Goal: Information Seeking & Learning: Learn about a topic

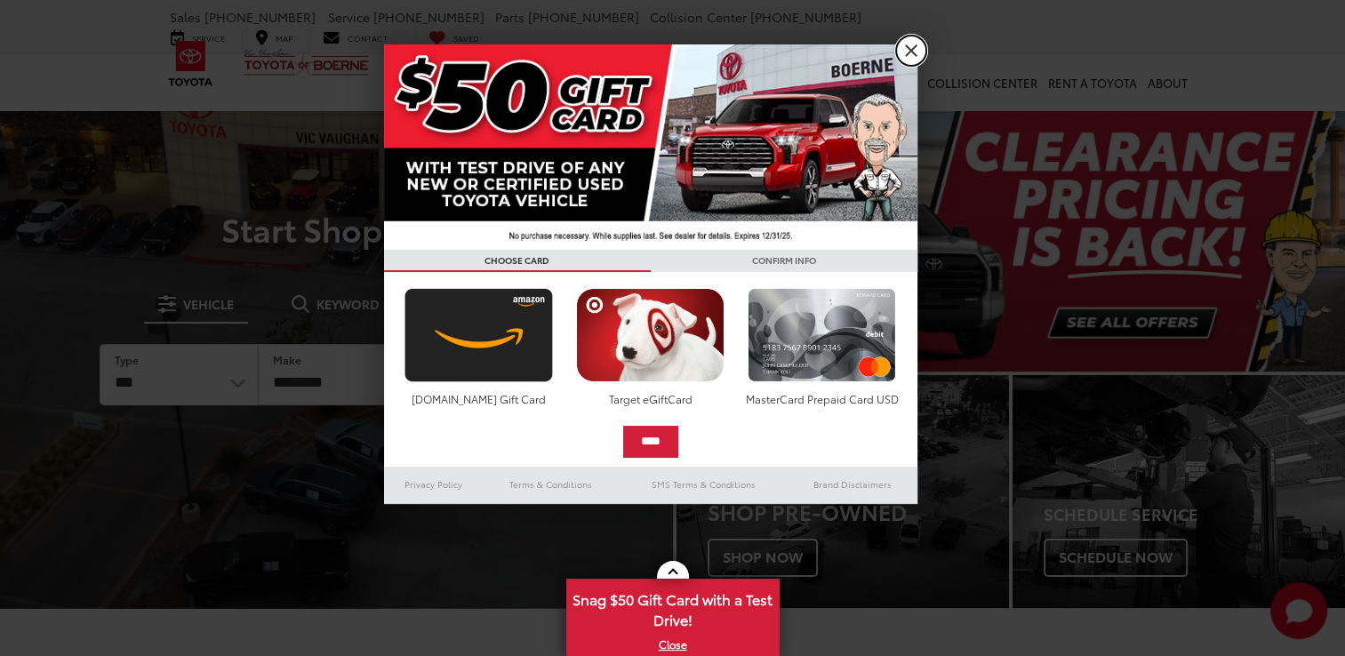
click at [918, 57] on link "X" at bounding box center [911, 51] width 30 height 30
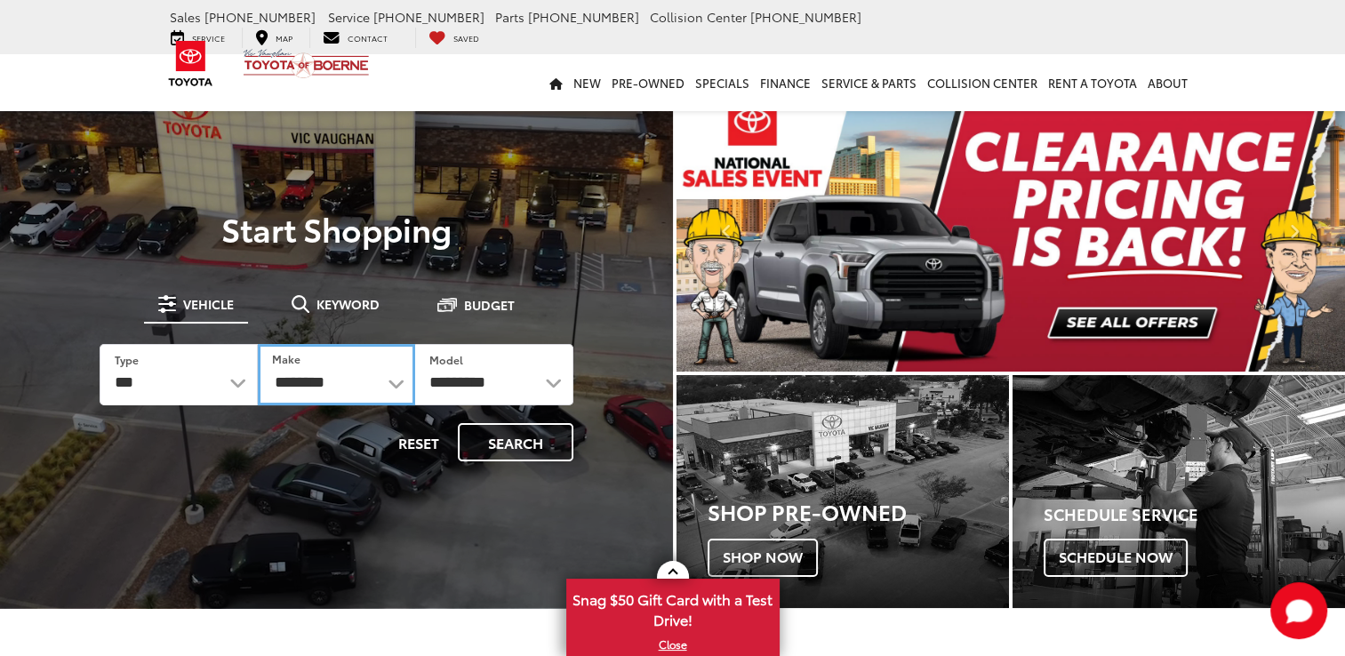
click at [388, 382] on select "**********" at bounding box center [336, 374] width 157 height 61
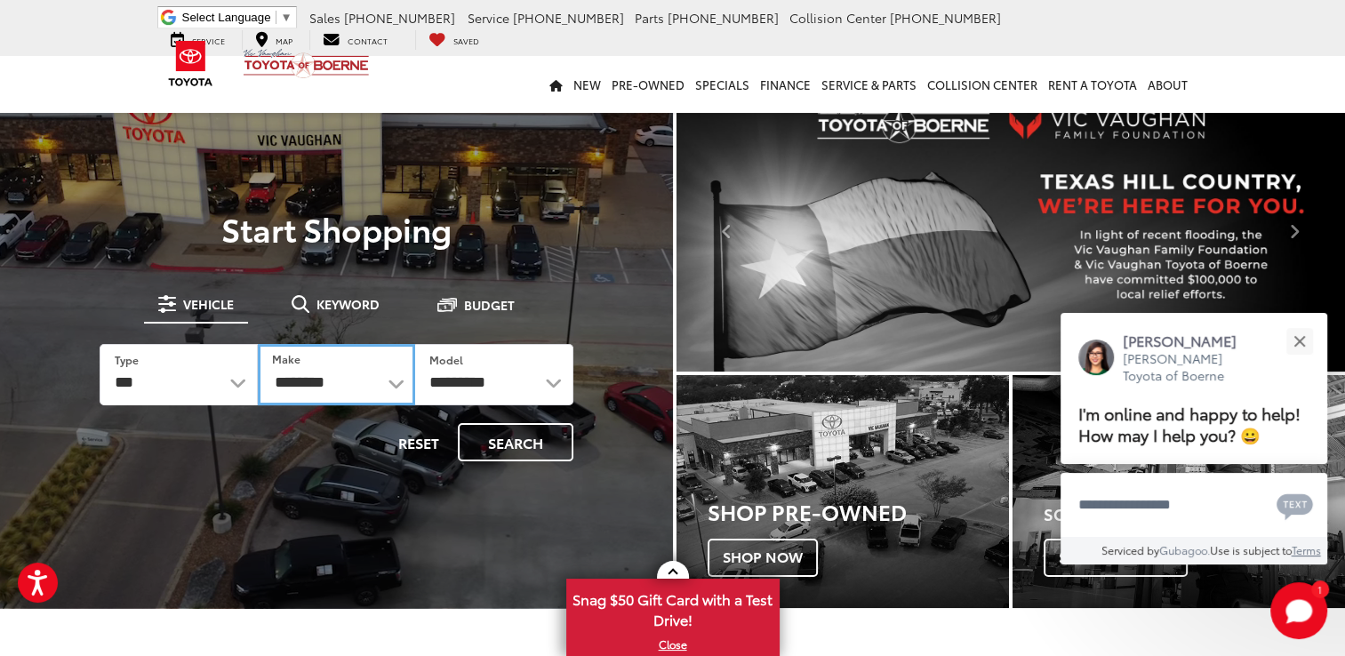
click at [398, 389] on select "**********" at bounding box center [336, 374] width 157 height 61
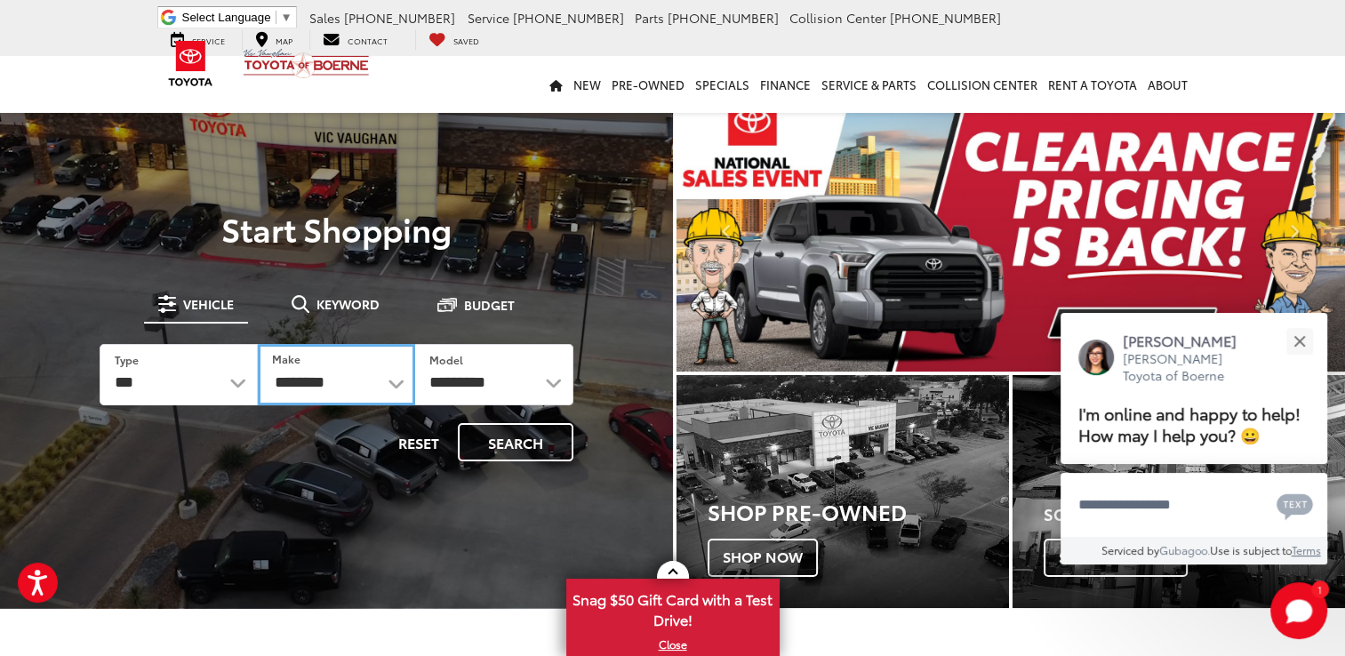
click at [392, 395] on select "**********" at bounding box center [336, 374] width 157 height 61
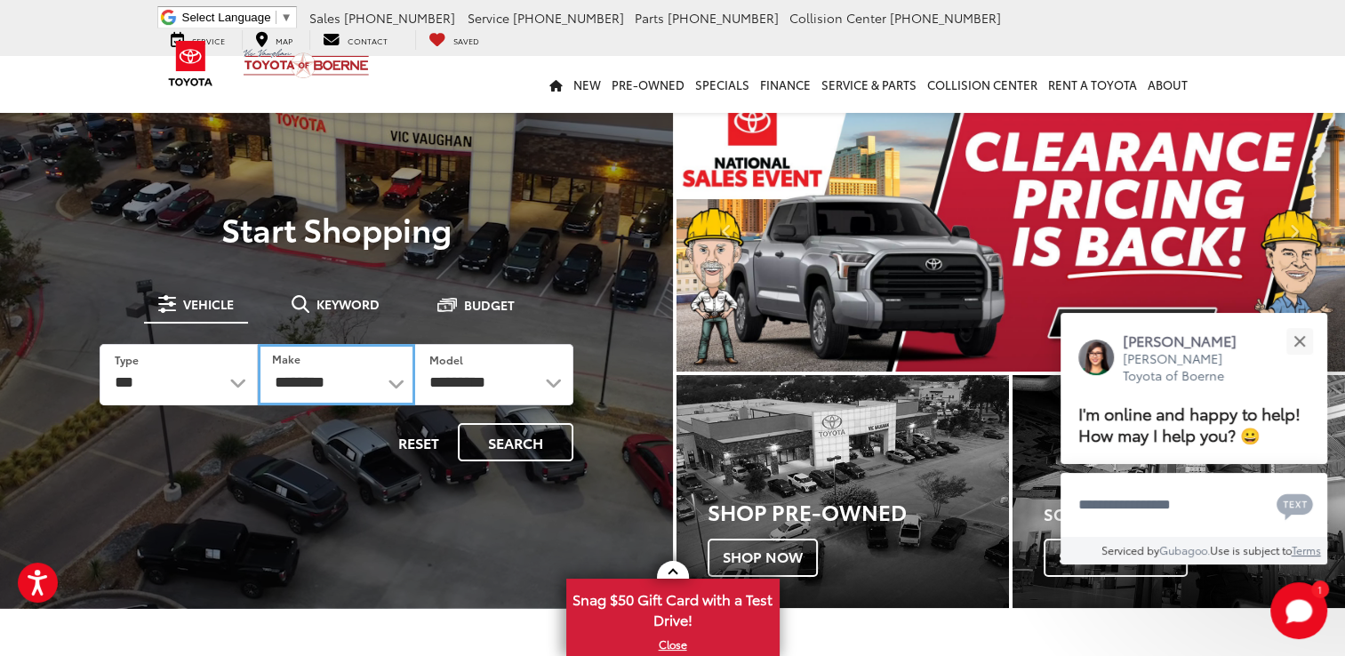
select select "******"
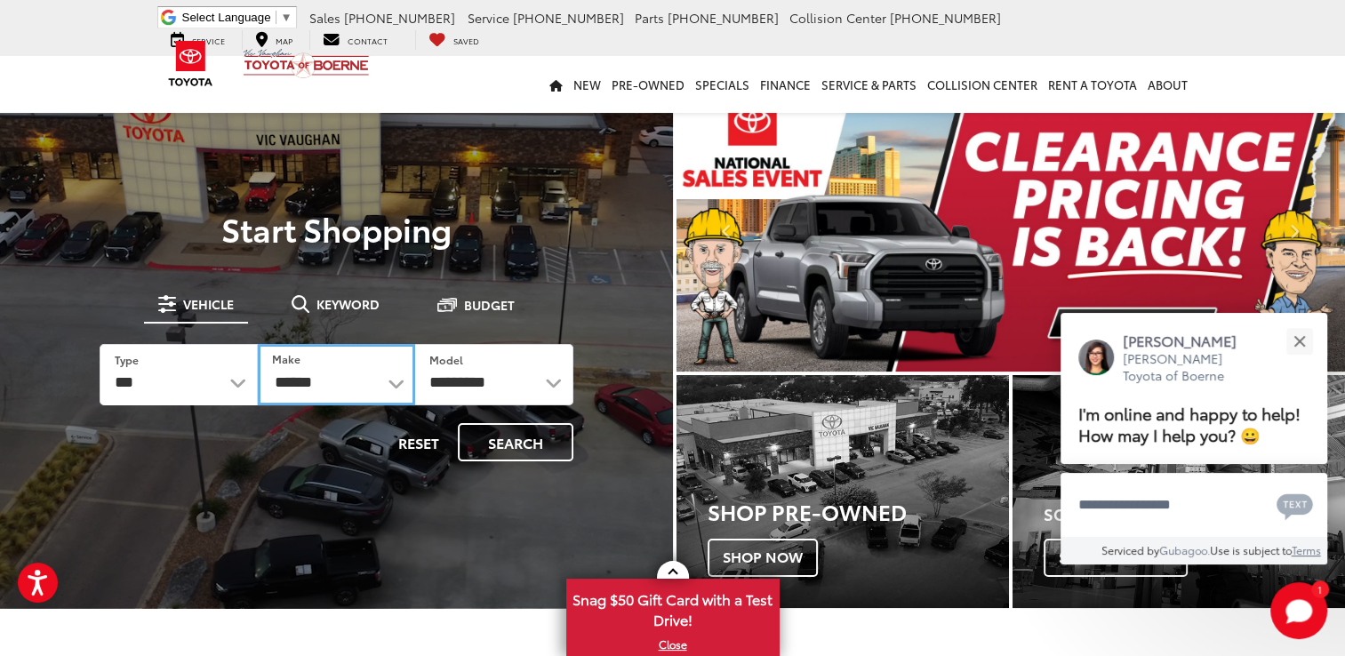
click at [258, 344] on select "**********" at bounding box center [336, 374] width 157 height 61
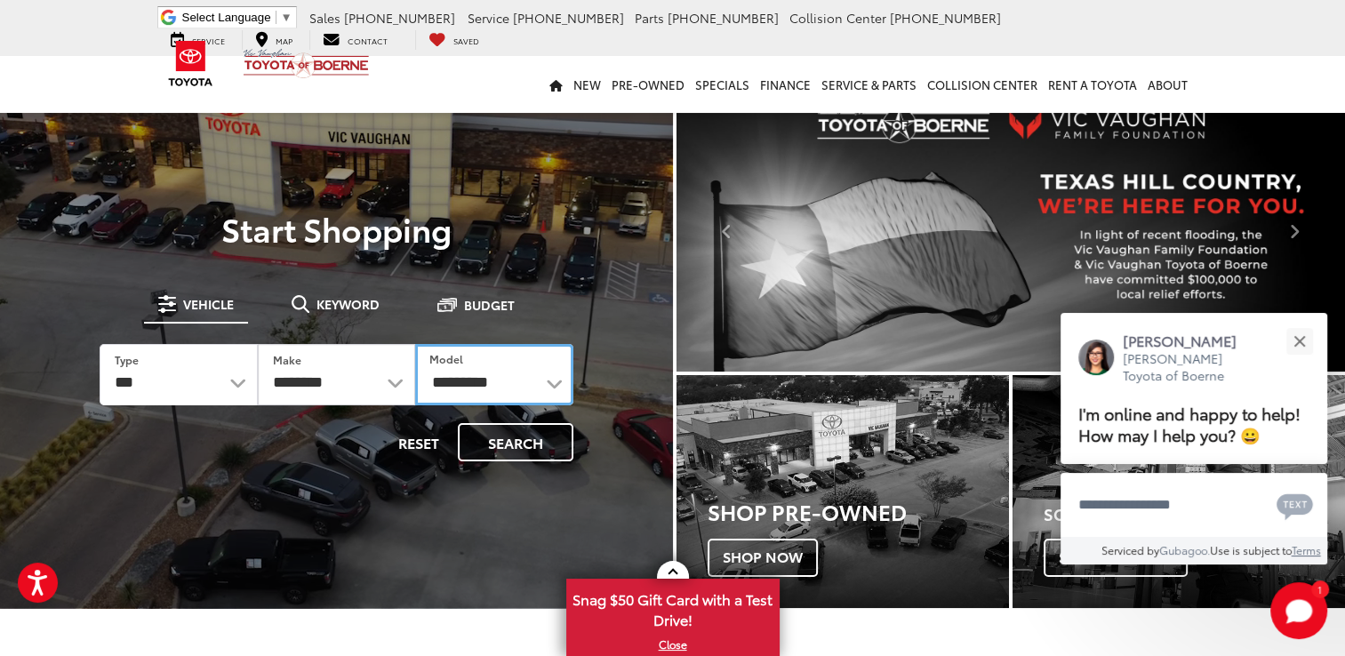
click at [556, 388] on select "**********" at bounding box center [493, 374] width 157 height 61
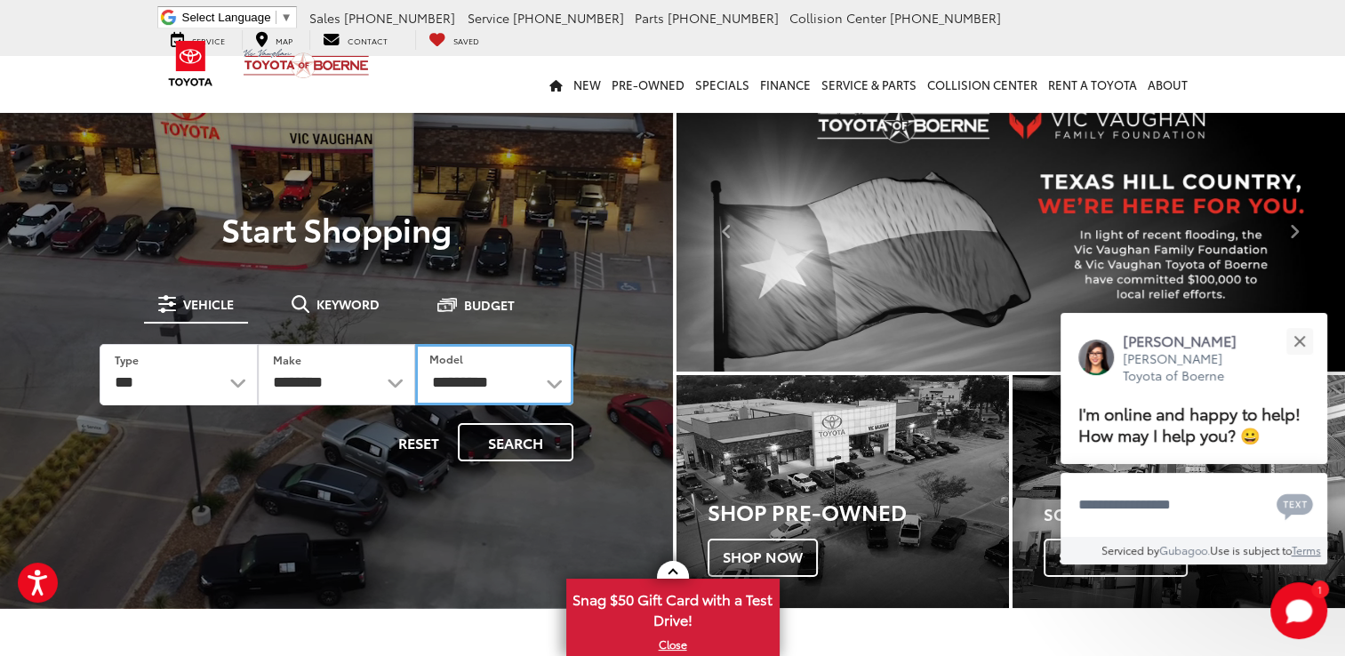
select select "******"
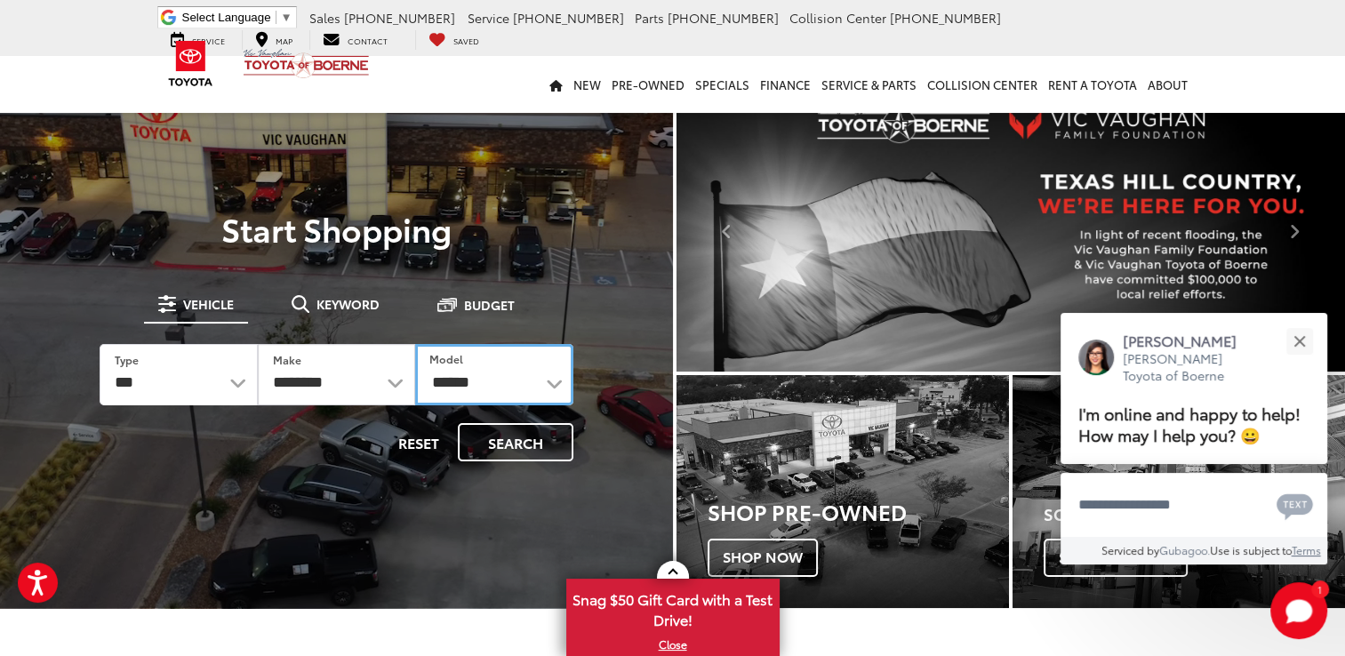
click at [415, 344] on select "**********" at bounding box center [493, 374] width 157 height 61
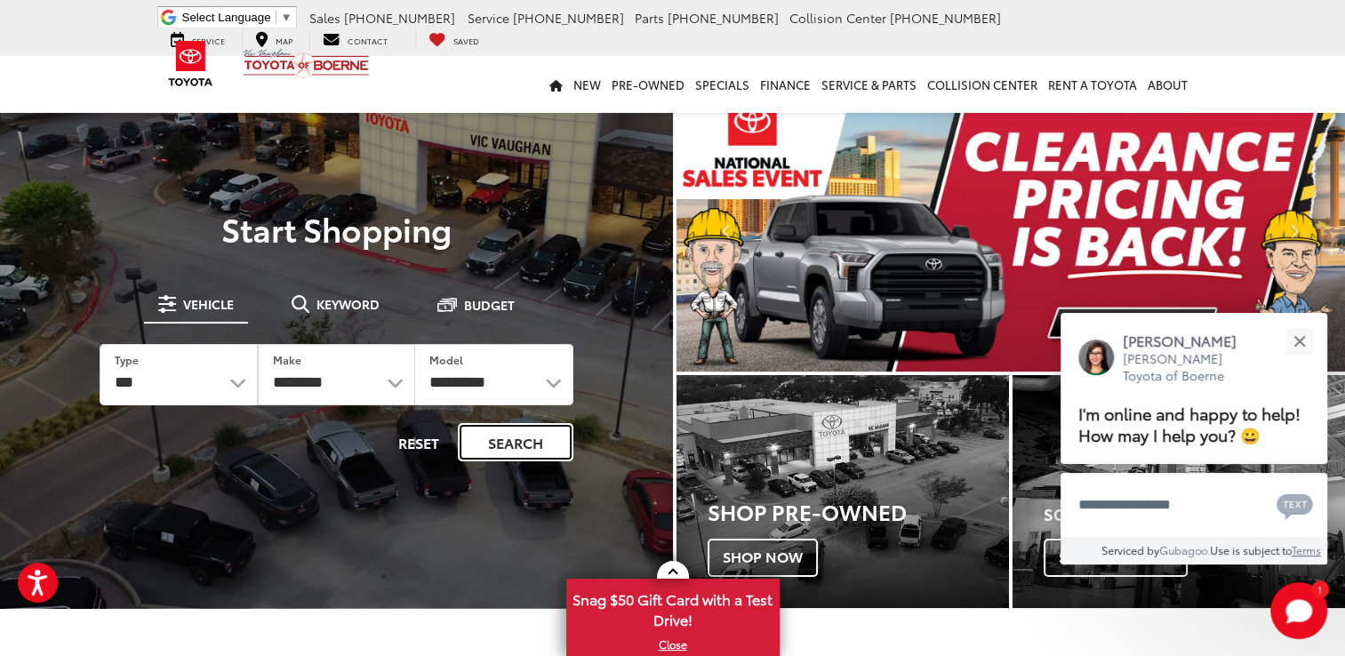
click at [542, 455] on button "Search" at bounding box center [516, 442] width 116 height 38
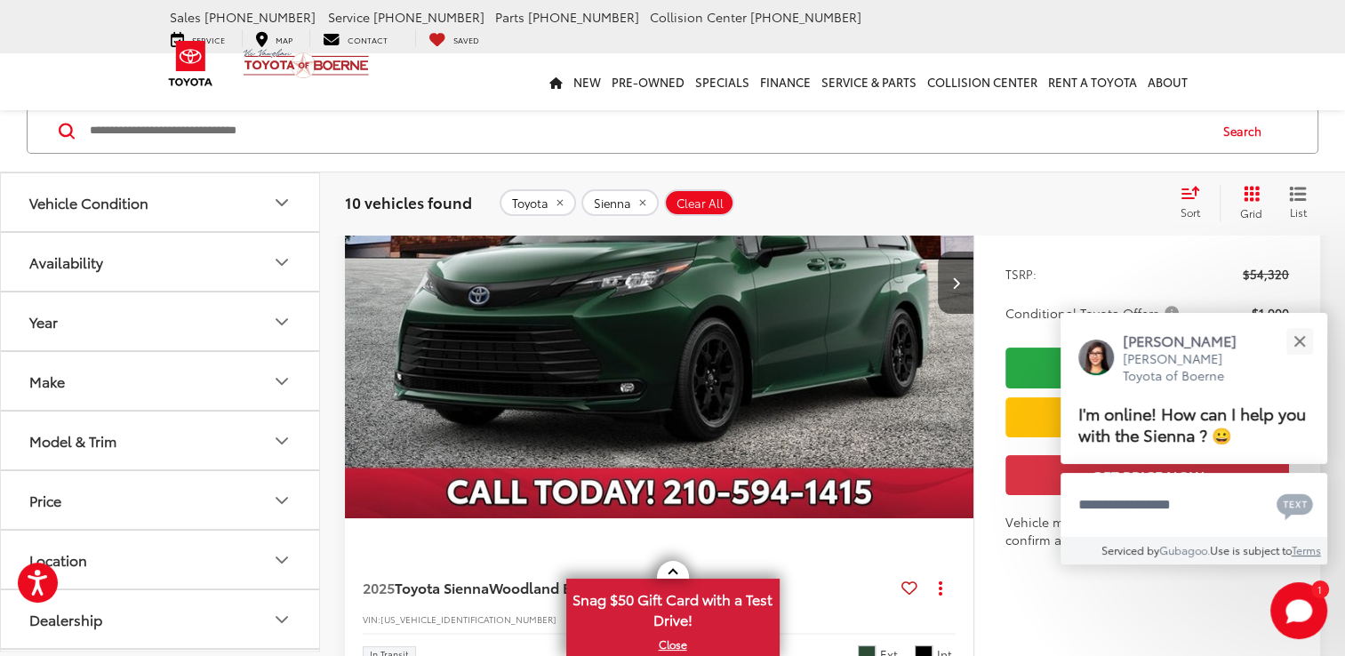
scroll to position [328, 0]
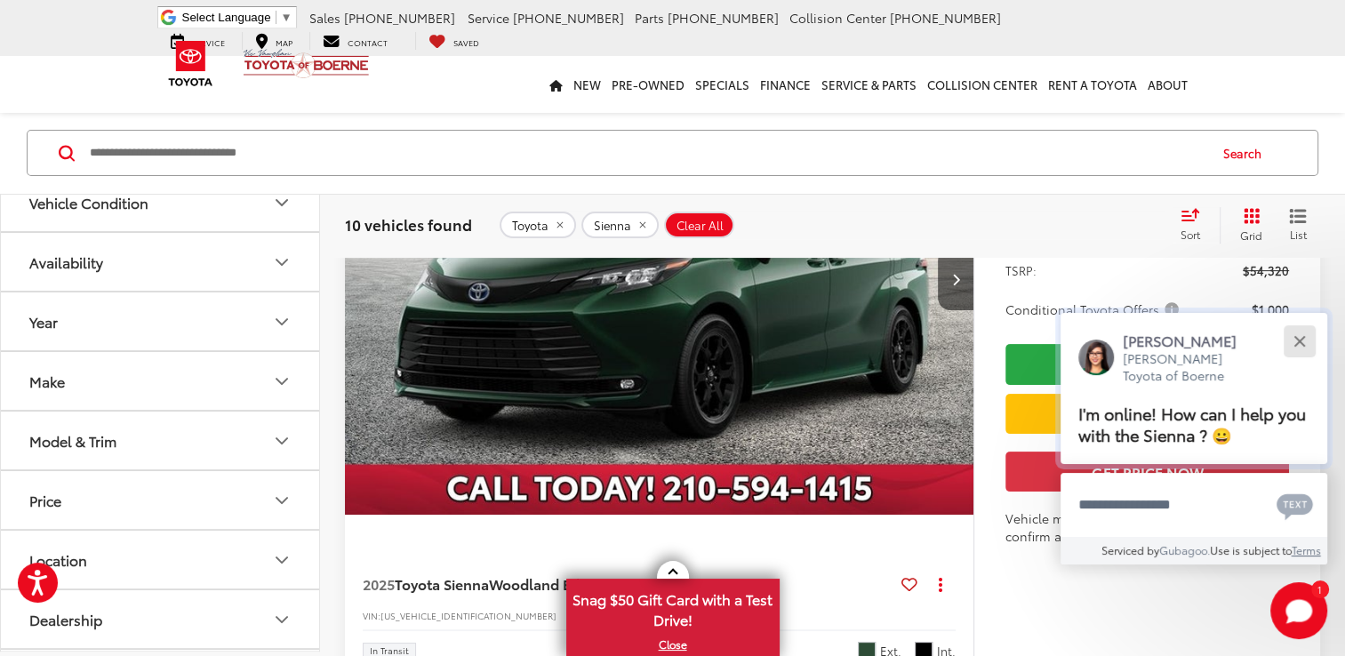
click at [1295, 338] on button "Close" at bounding box center [1299, 341] width 38 height 38
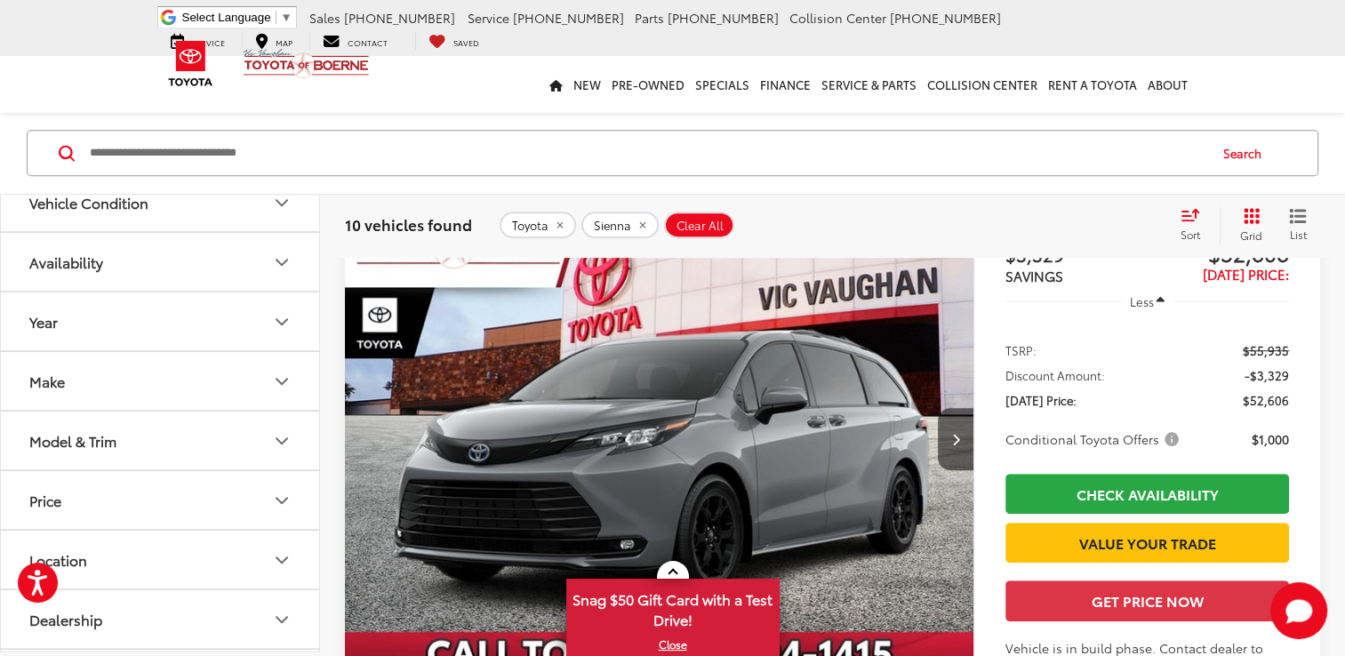
scroll to position [960, 0]
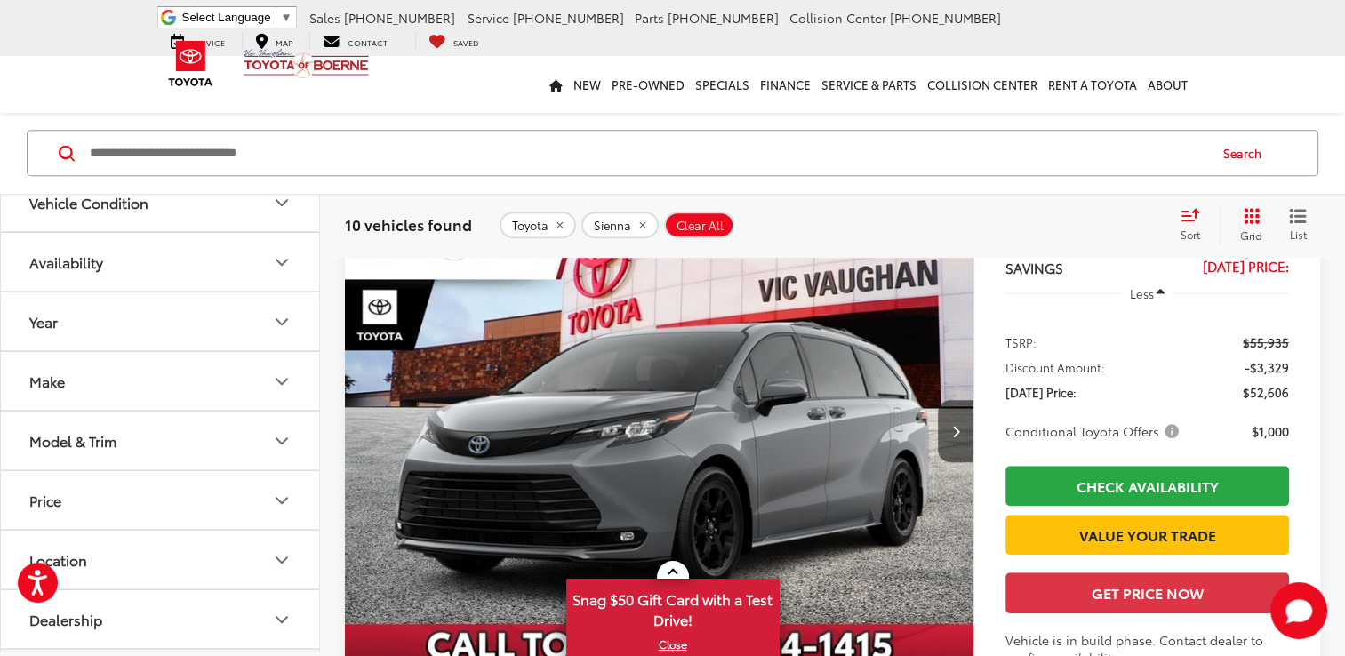
click at [813, 443] on img "2025 Toyota Sienna Woodland Edition 0" at bounding box center [659, 432] width 631 height 473
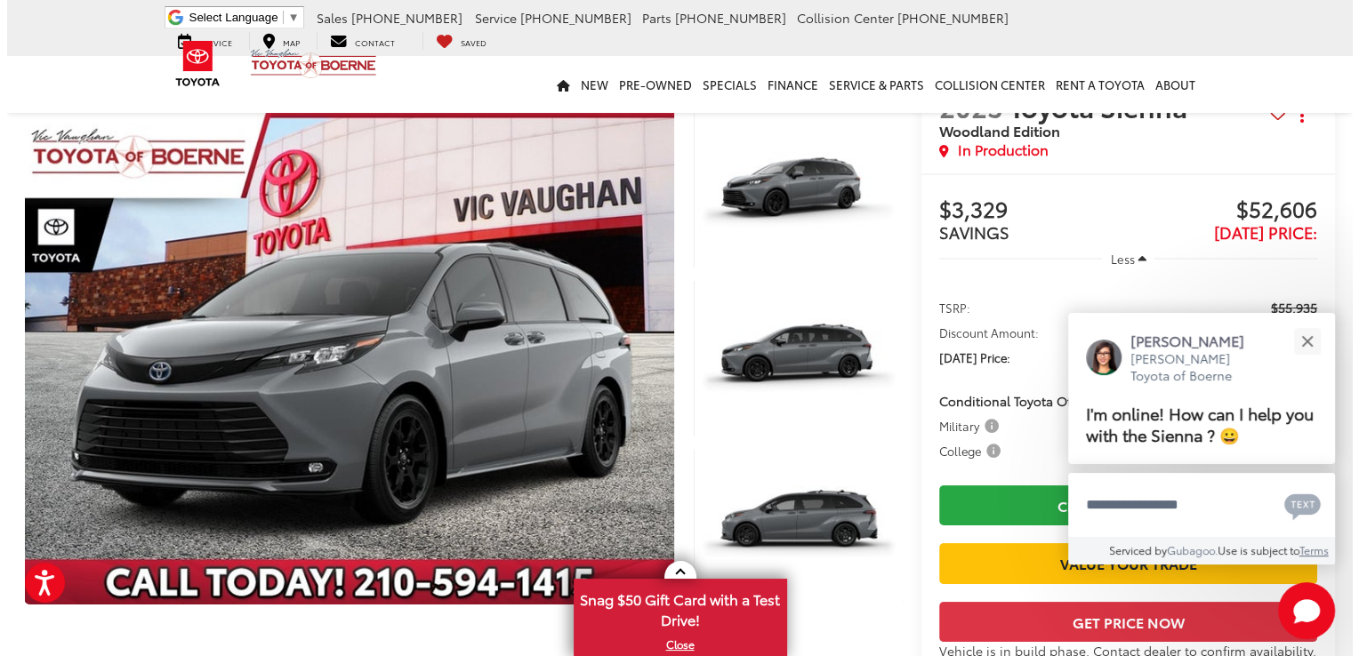
scroll to position [52, 0]
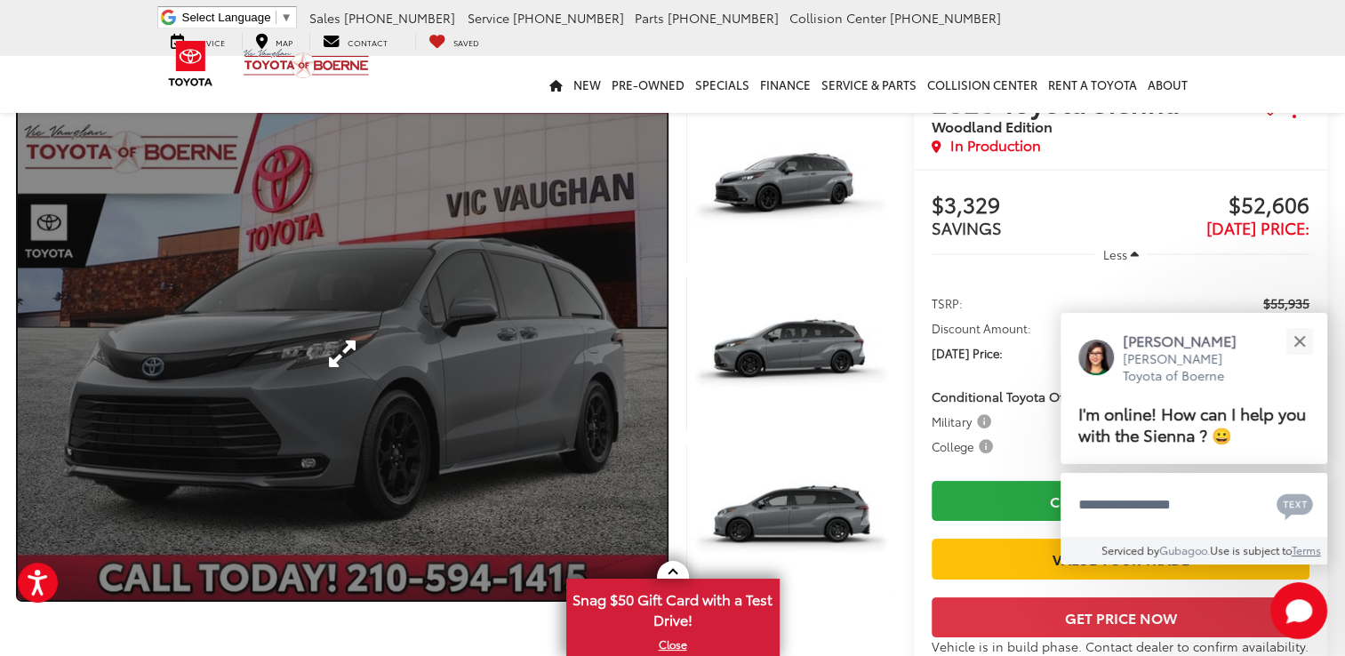
click at [551, 364] on link "Expand Photo 0" at bounding box center [342, 354] width 649 height 493
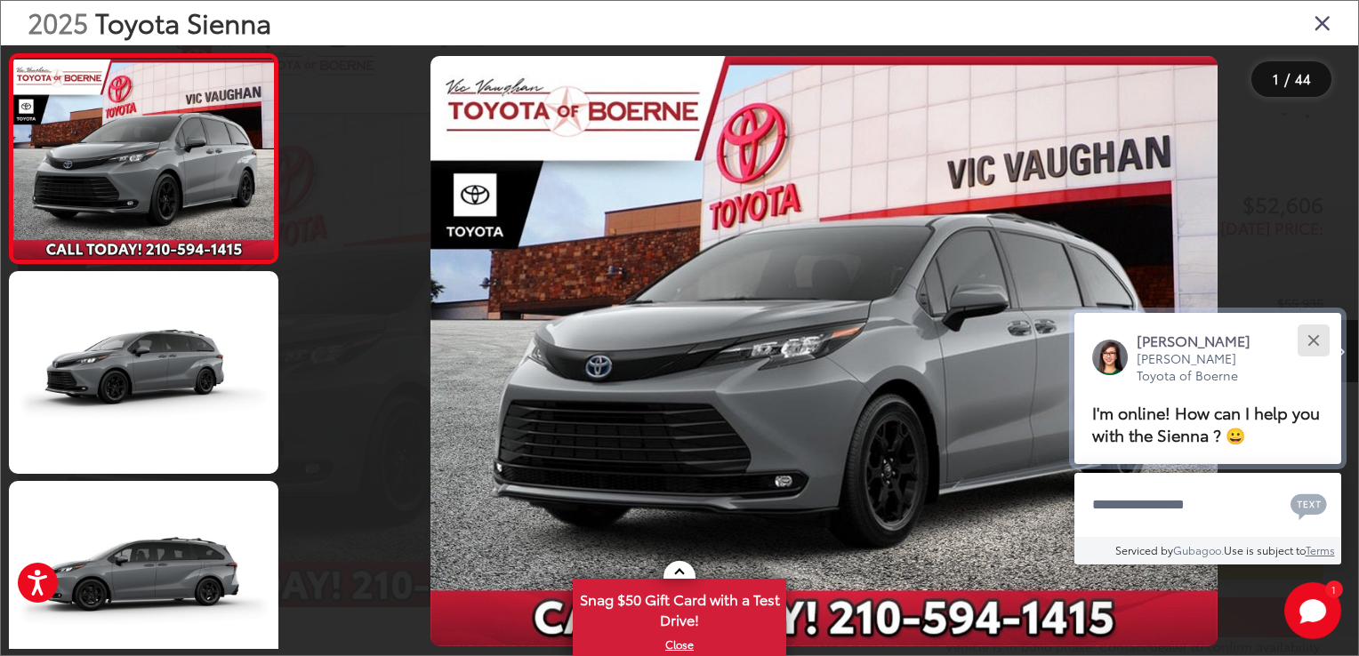
click at [1319, 345] on button "Close" at bounding box center [1313, 341] width 38 height 38
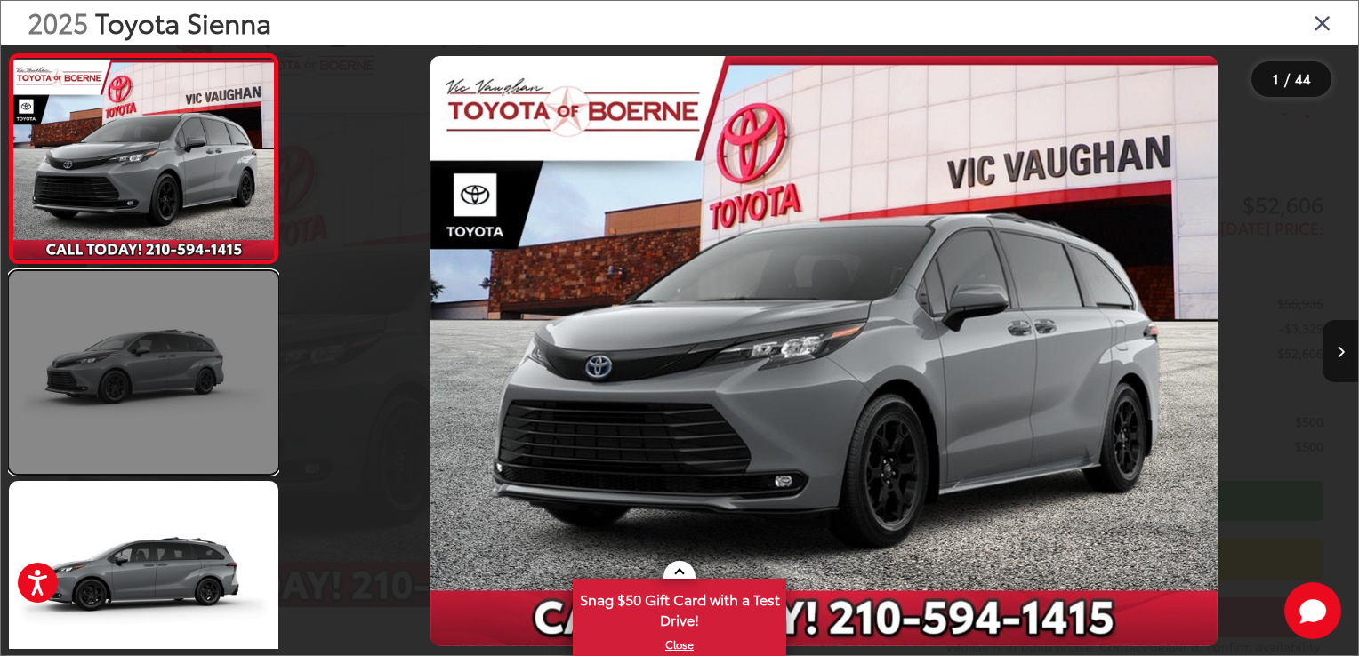
click at [131, 381] on link at bounding box center [143, 372] width 269 height 202
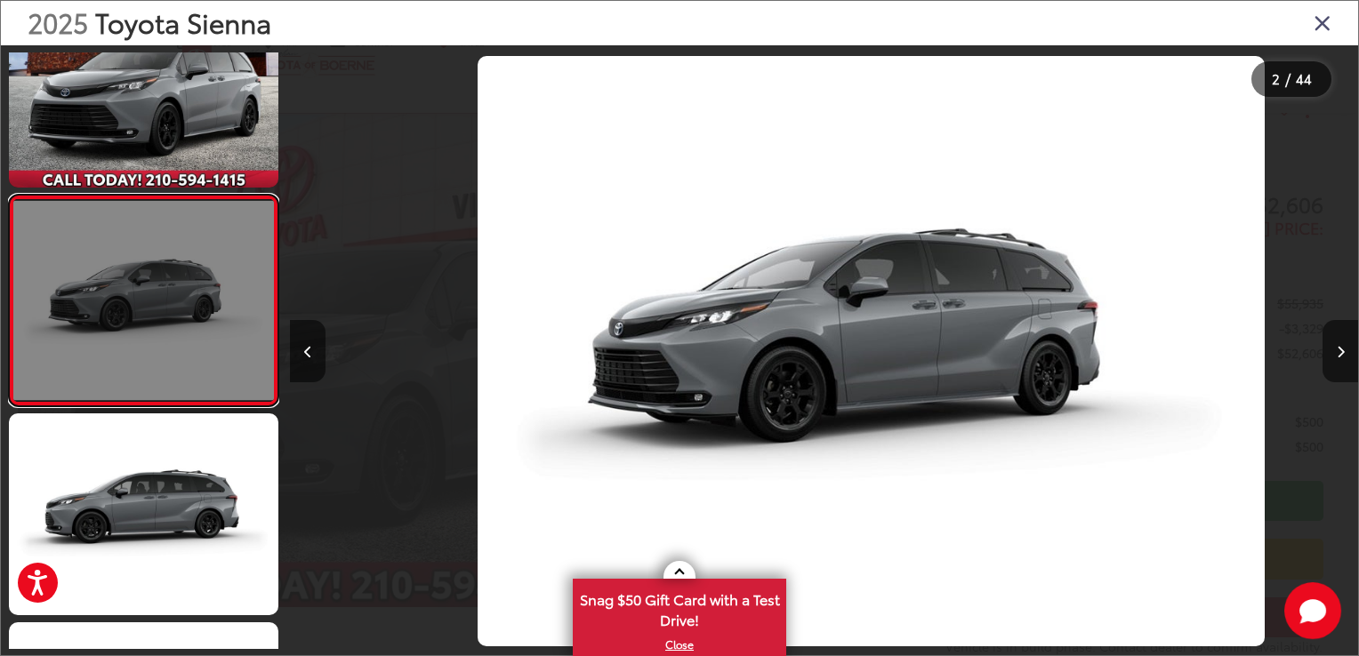
scroll to position [0, 1067]
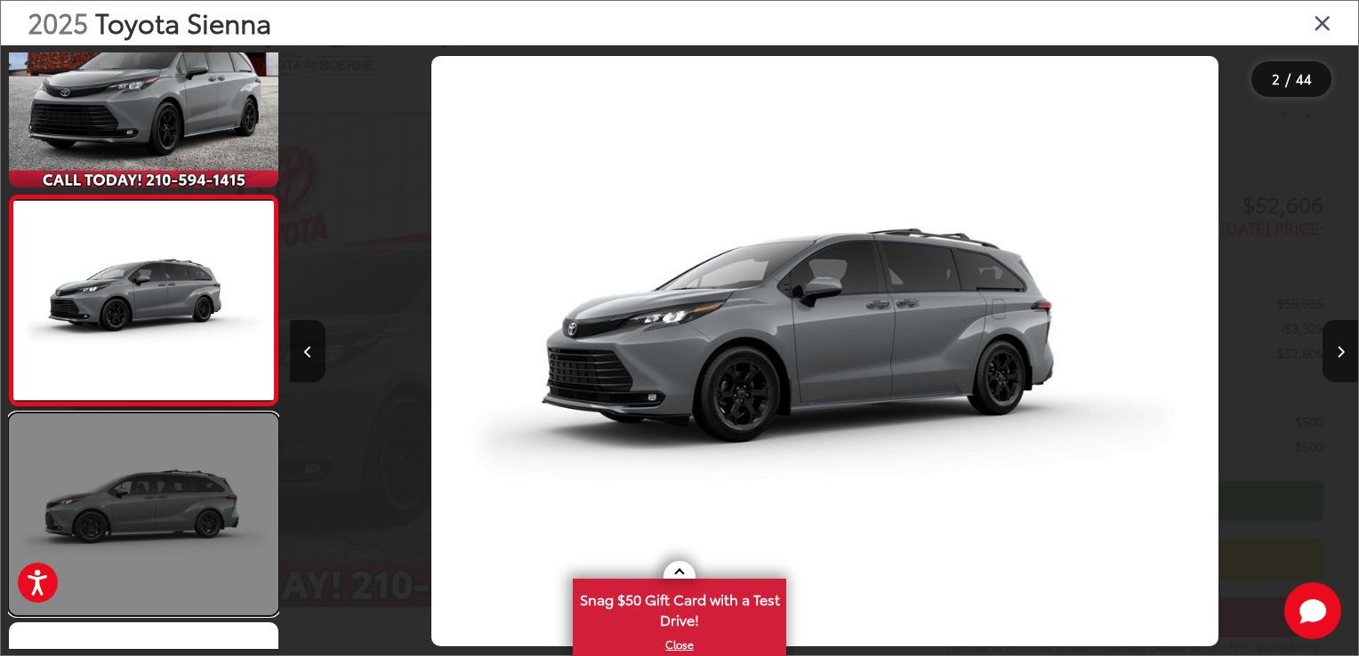
click at [116, 513] on link at bounding box center [143, 514] width 269 height 202
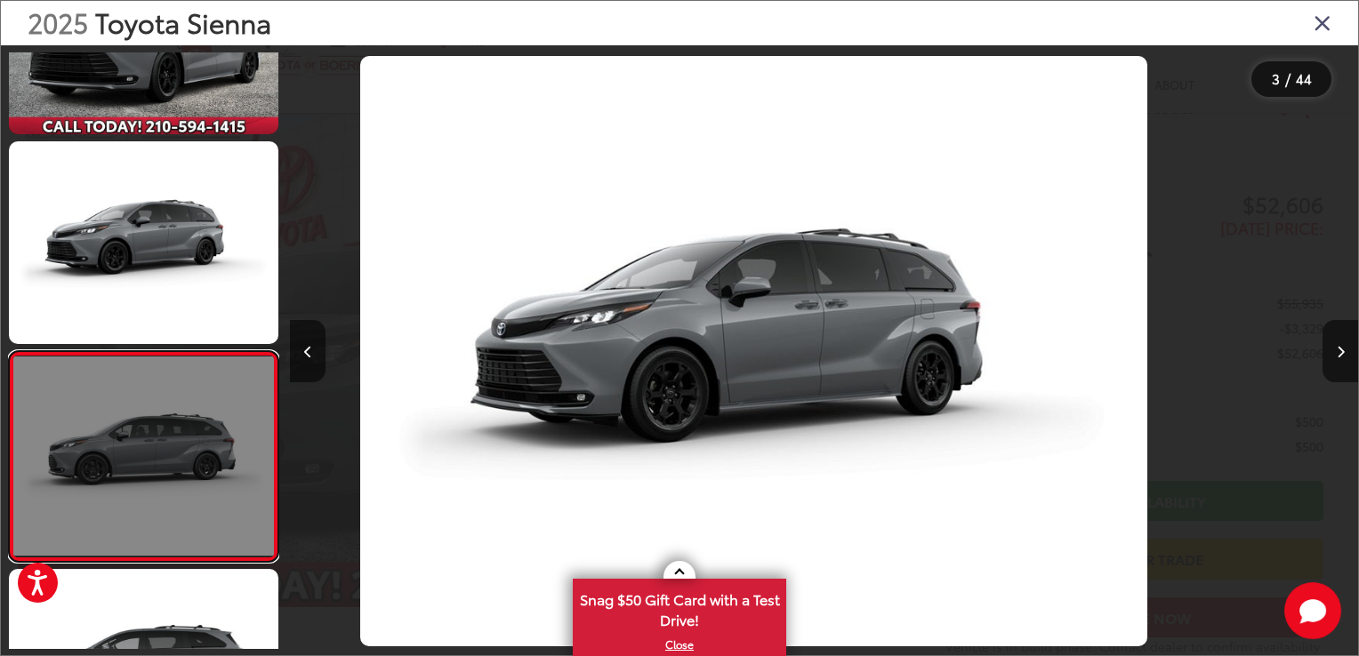
scroll to position [277, 0]
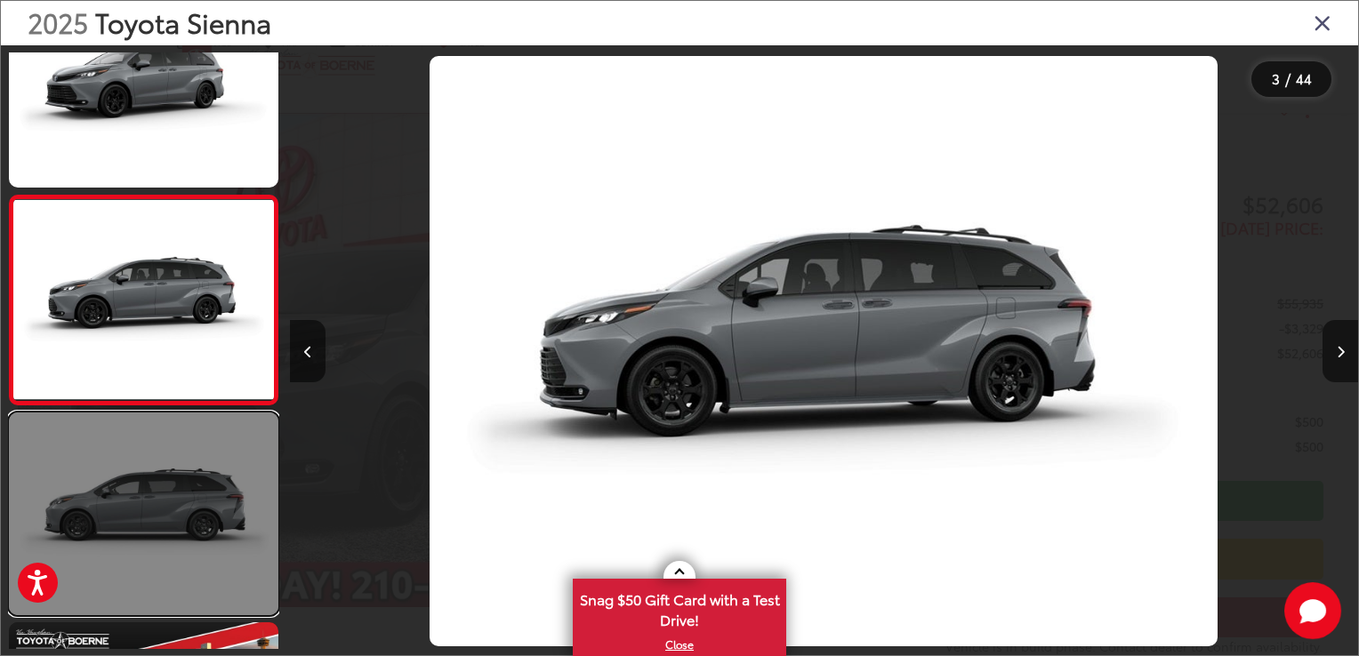
click at [116, 513] on link at bounding box center [143, 514] width 269 height 202
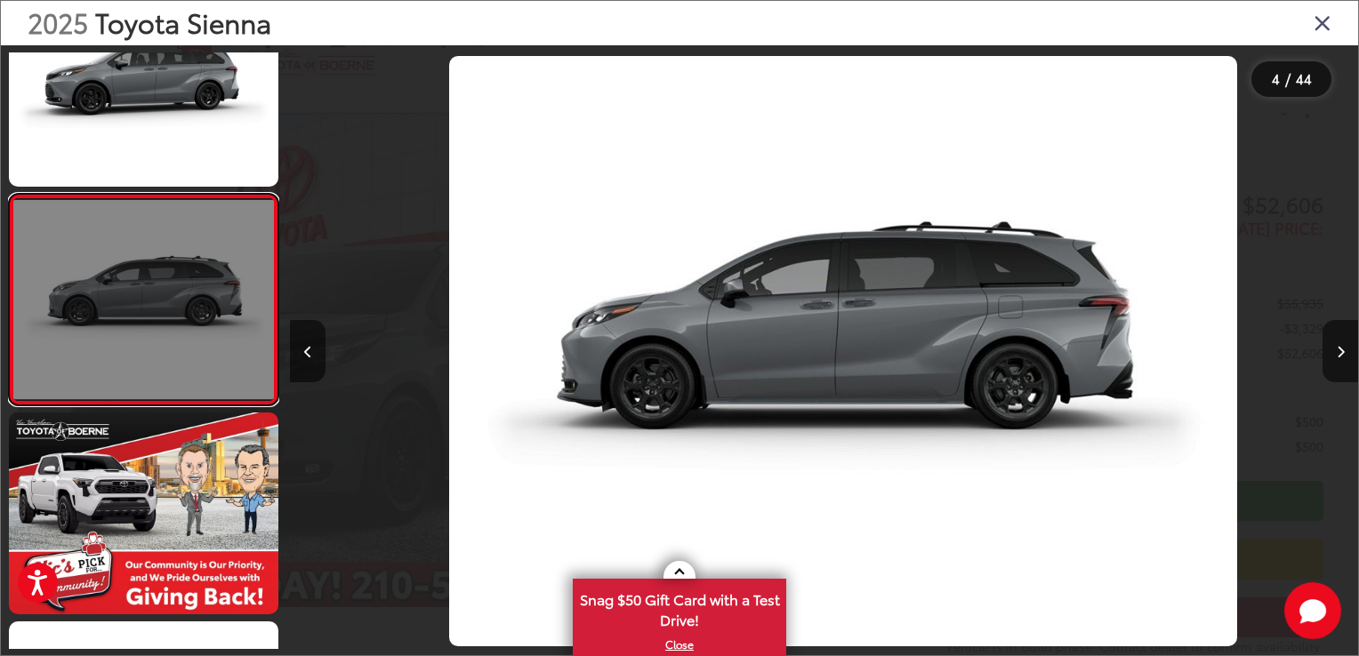
scroll to position [0, 3204]
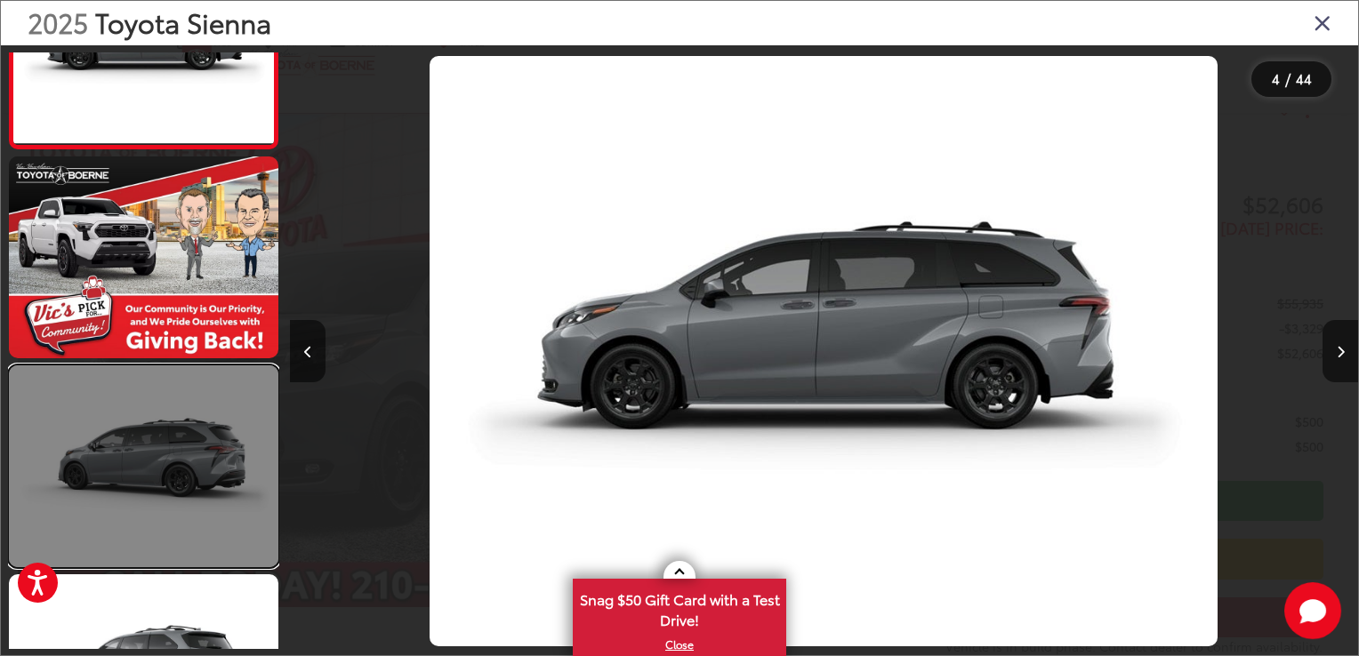
click at [107, 462] on link at bounding box center [143, 466] width 269 height 202
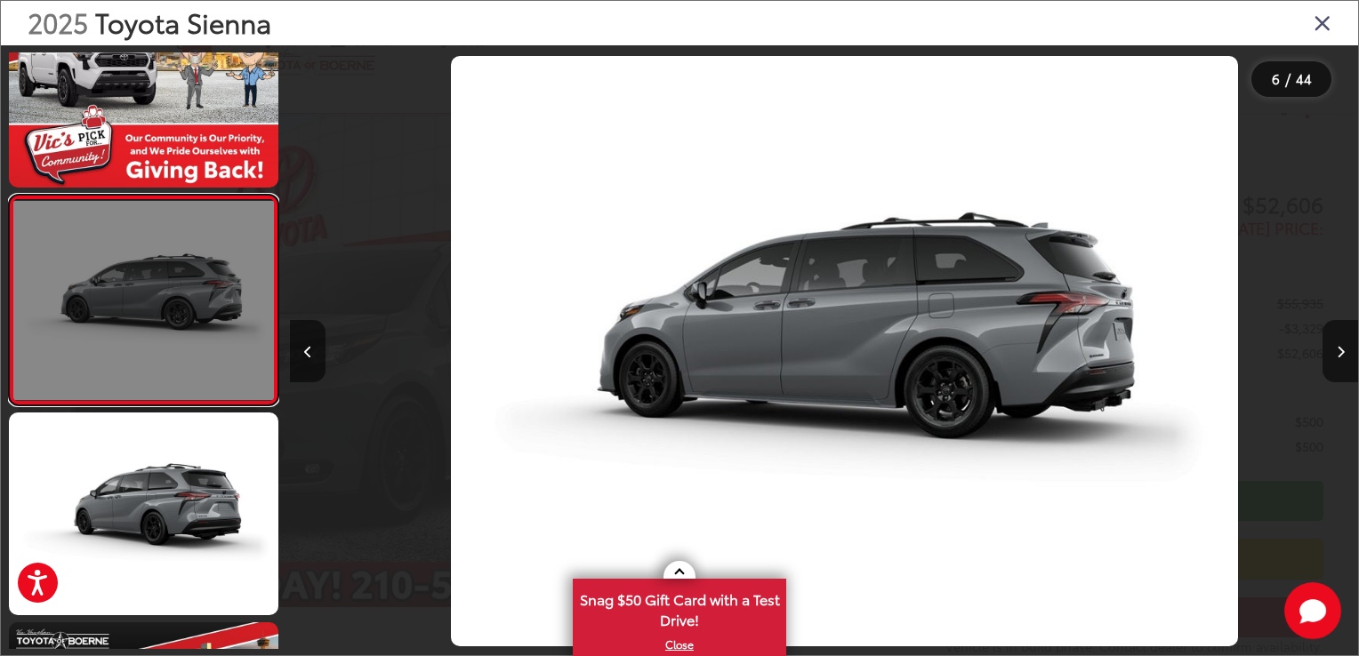
scroll to position [0, 5340]
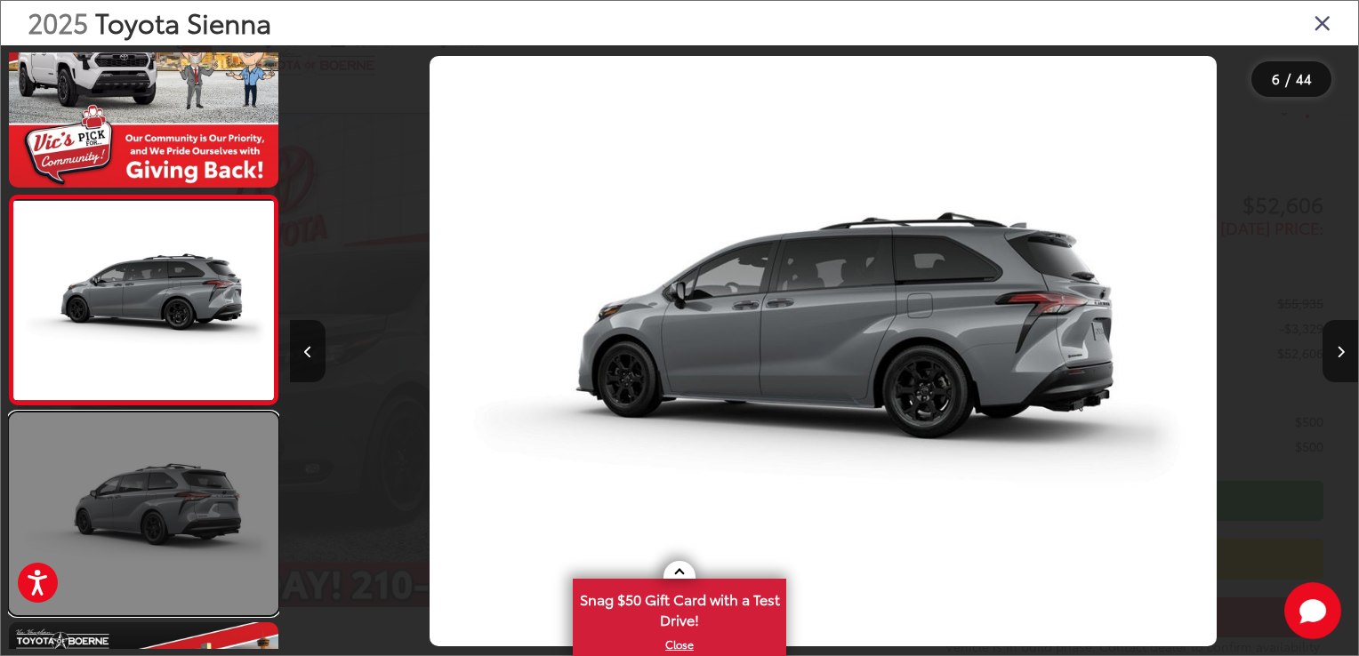
click at [108, 516] on link at bounding box center [143, 514] width 269 height 202
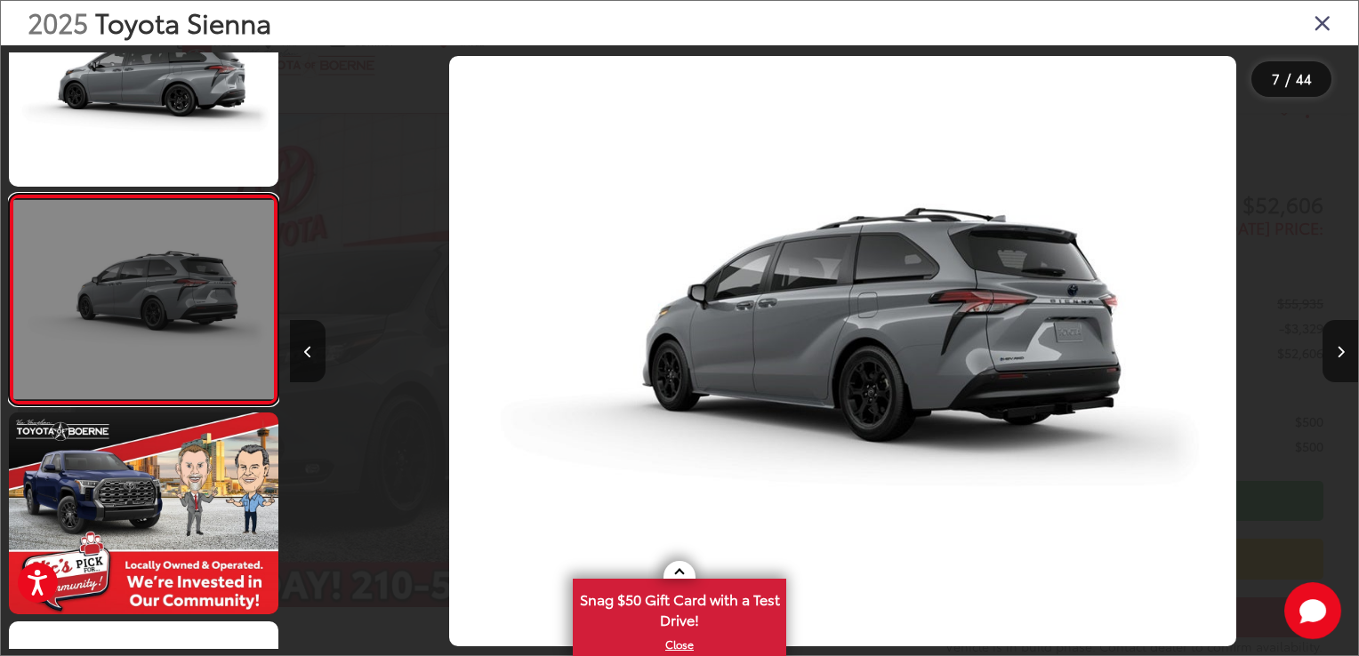
scroll to position [0, 6408]
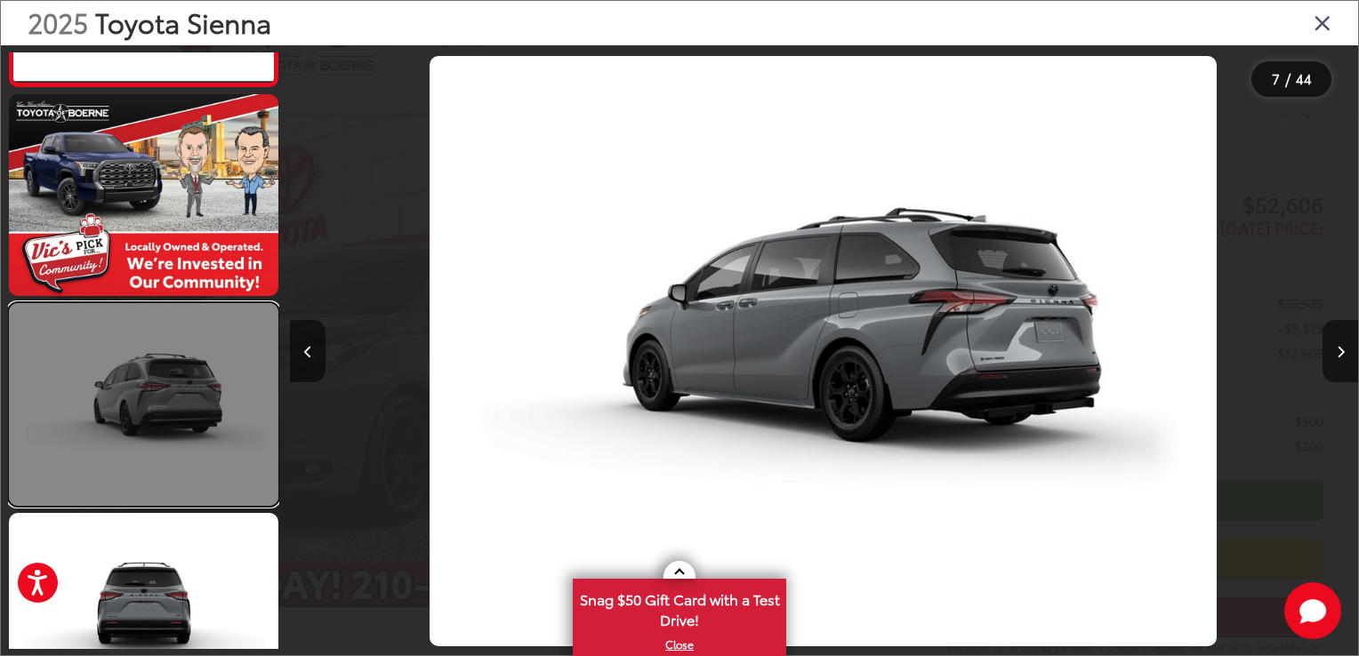
click at [100, 413] on link at bounding box center [143, 404] width 269 height 202
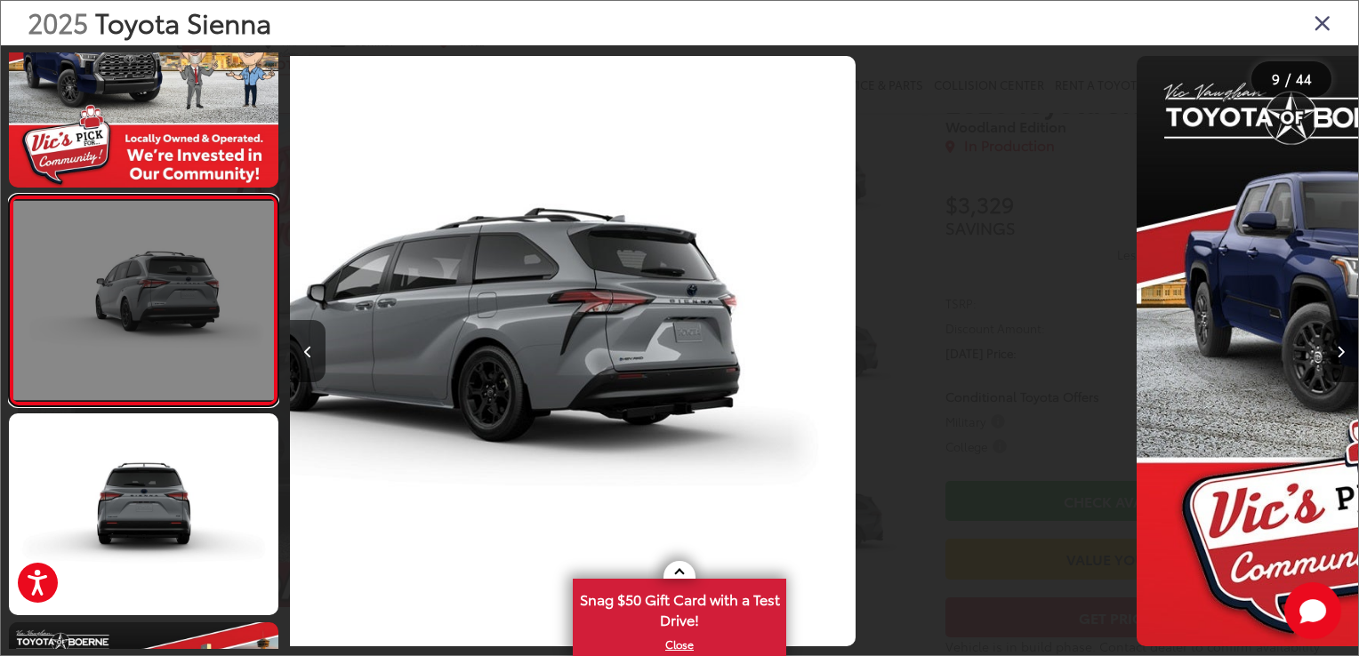
scroll to position [1534, 0]
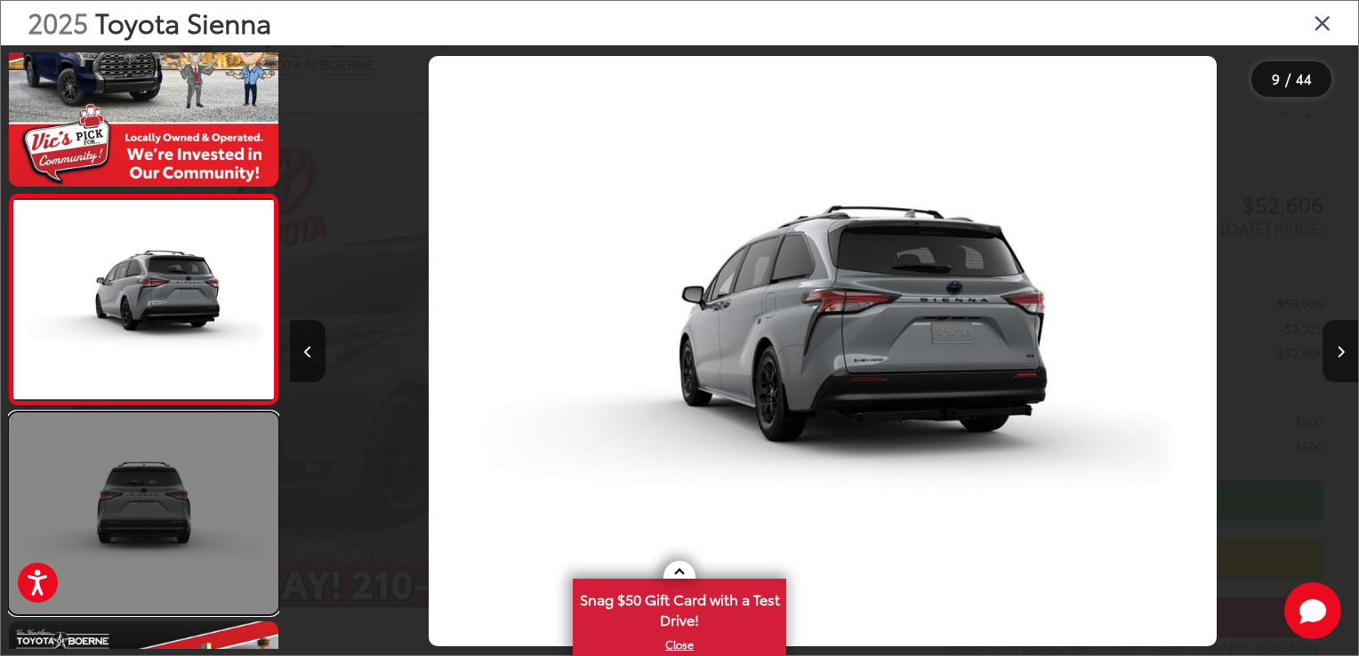
click at [110, 509] on link at bounding box center [143, 514] width 269 height 202
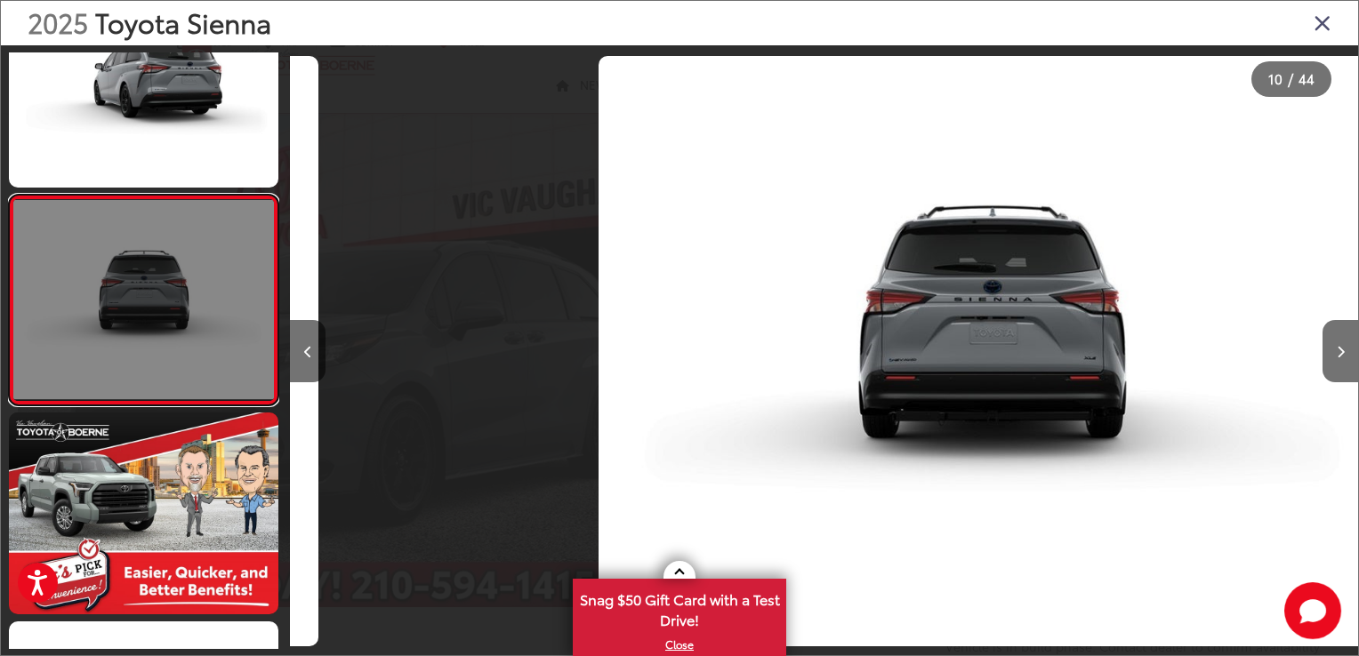
scroll to position [0, 9612]
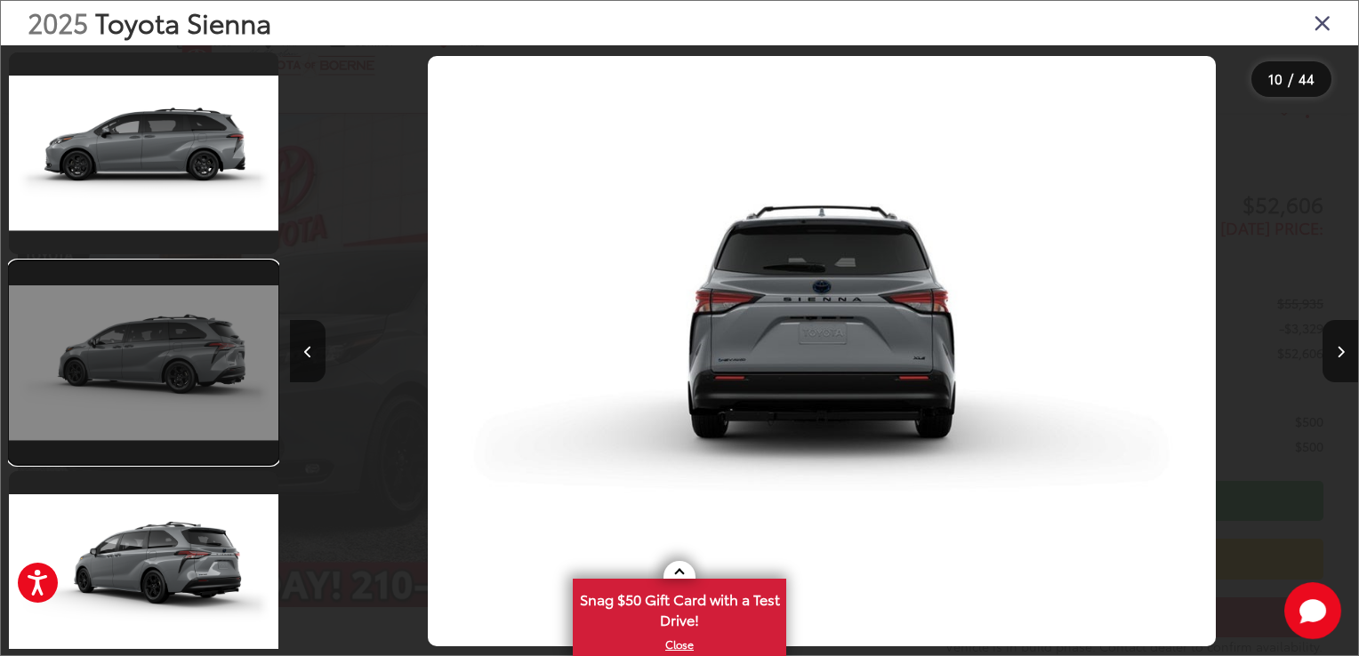
click at [104, 378] on link at bounding box center [143, 362] width 269 height 202
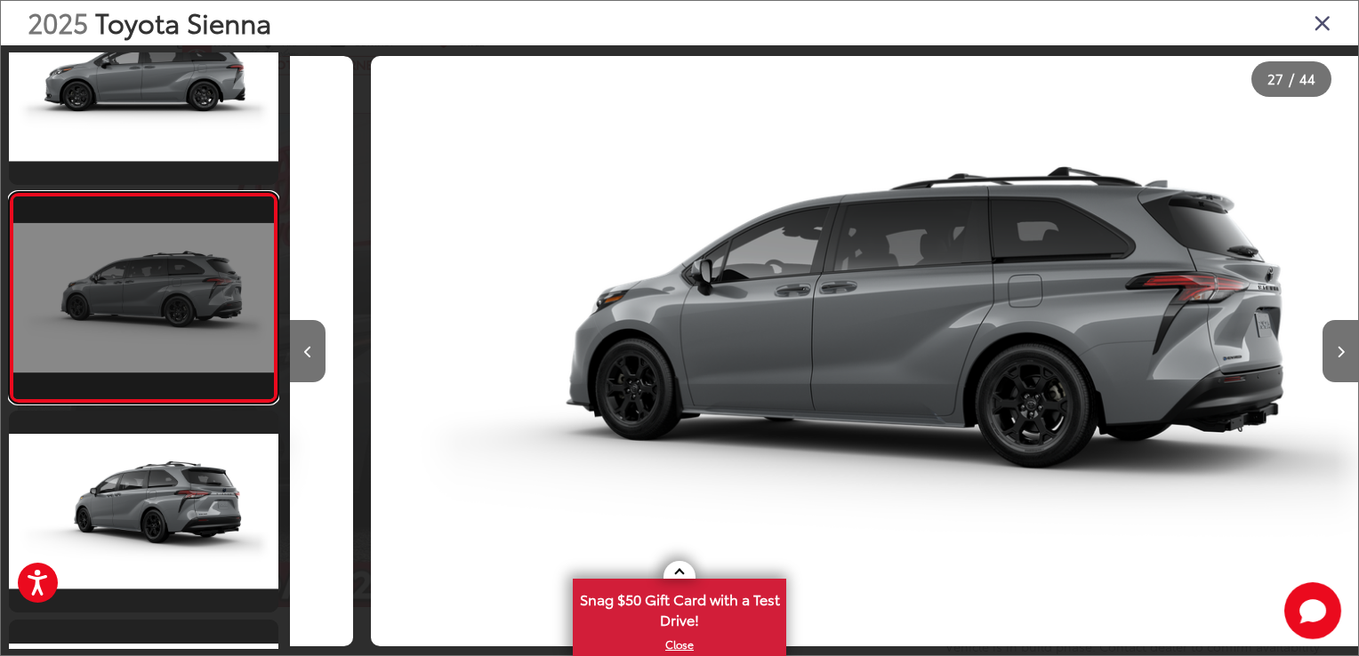
scroll to position [0, 0]
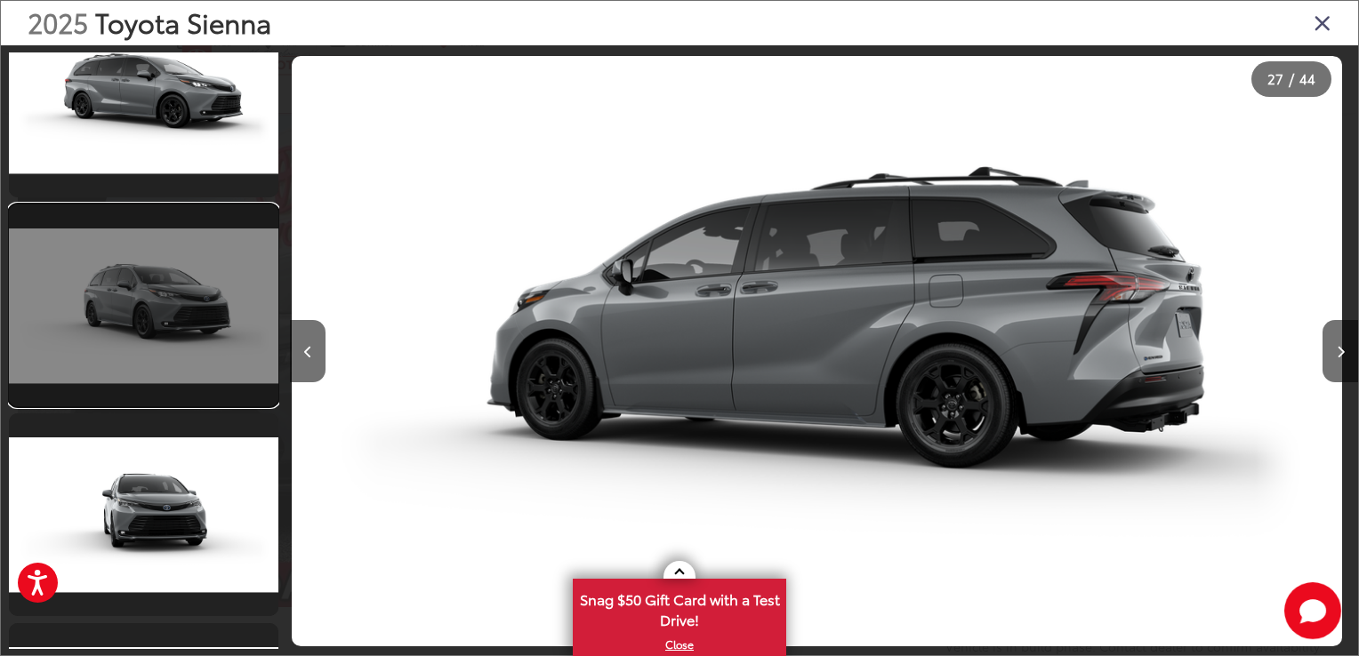
click at [118, 306] on link at bounding box center [143, 306] width 269 height 202
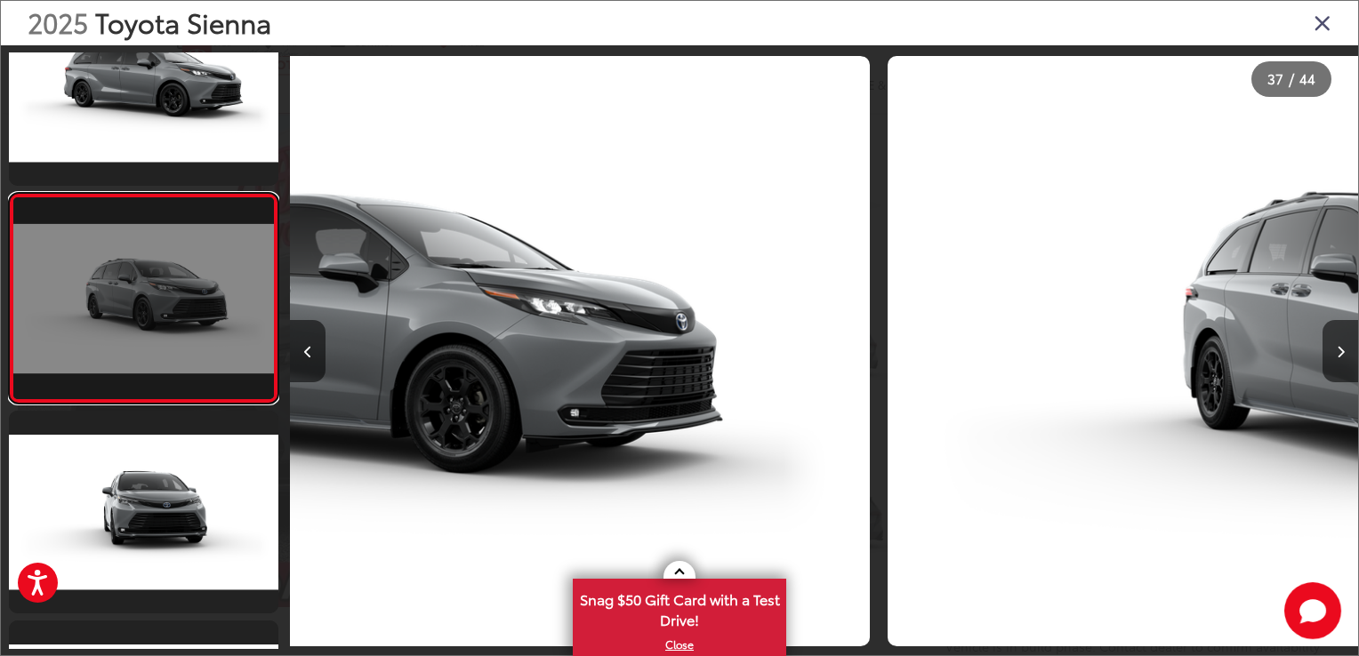
scroll to position [0, 38450]
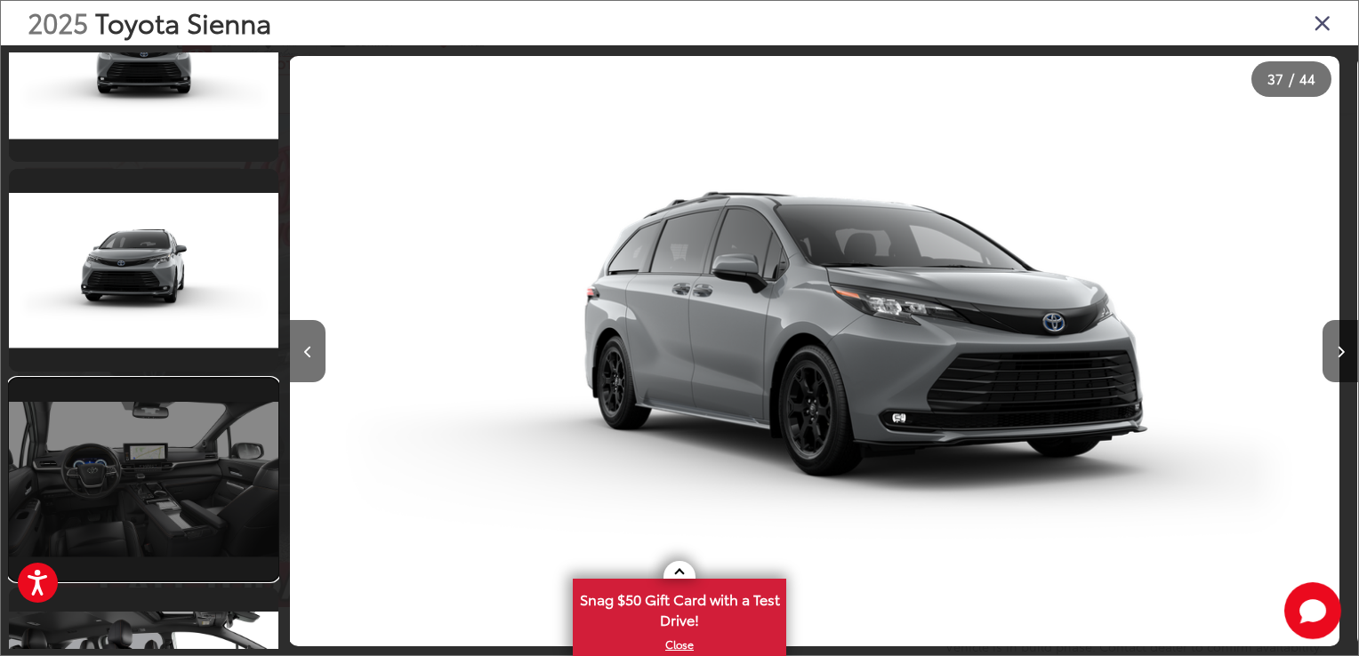
click at [124, 470] on link at bounding box center [143, 480] width 269 height 202
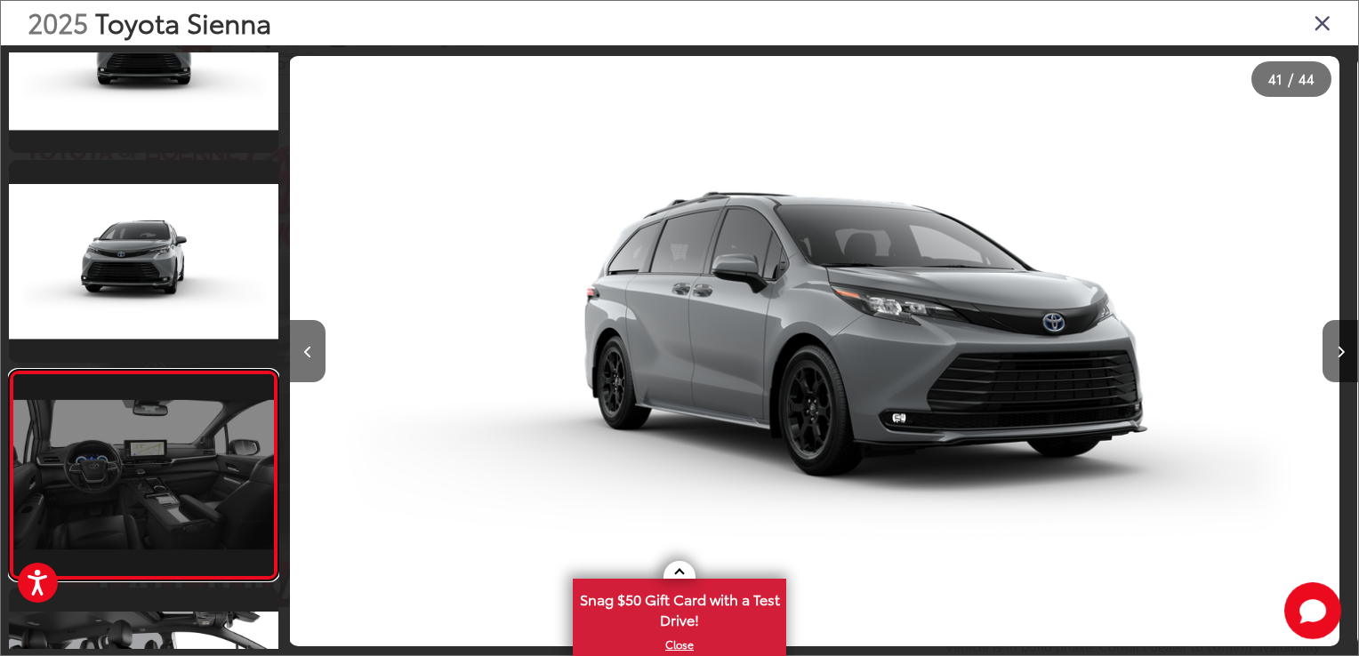
scroll to position [0, 39175]
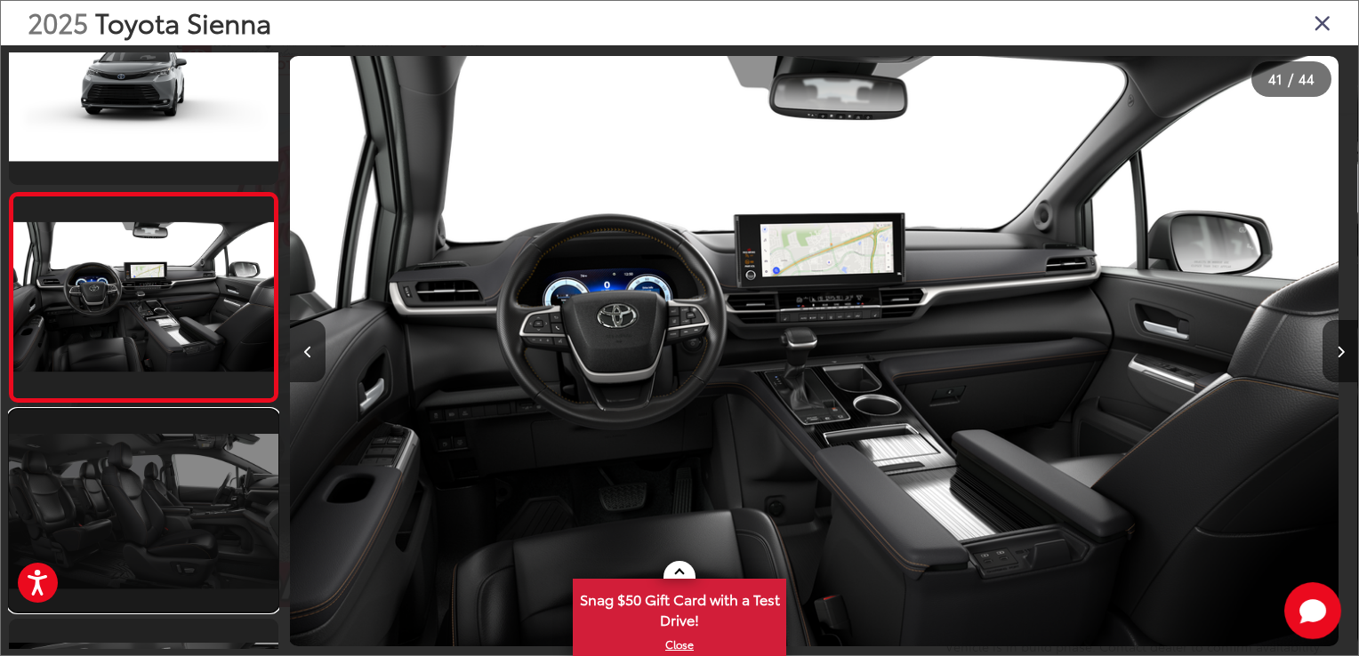
click at [121, 523] on link at bounding box center [143, 511] width 269 height 202
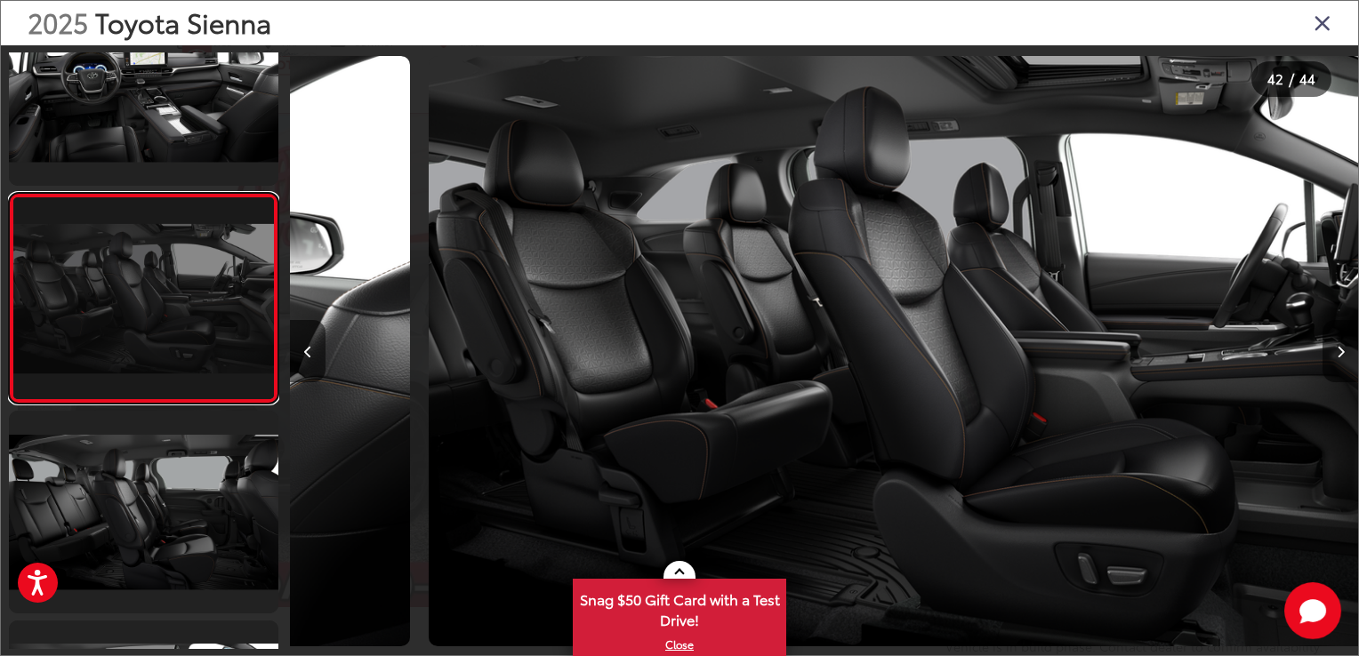
scroll to position [0, 43790]
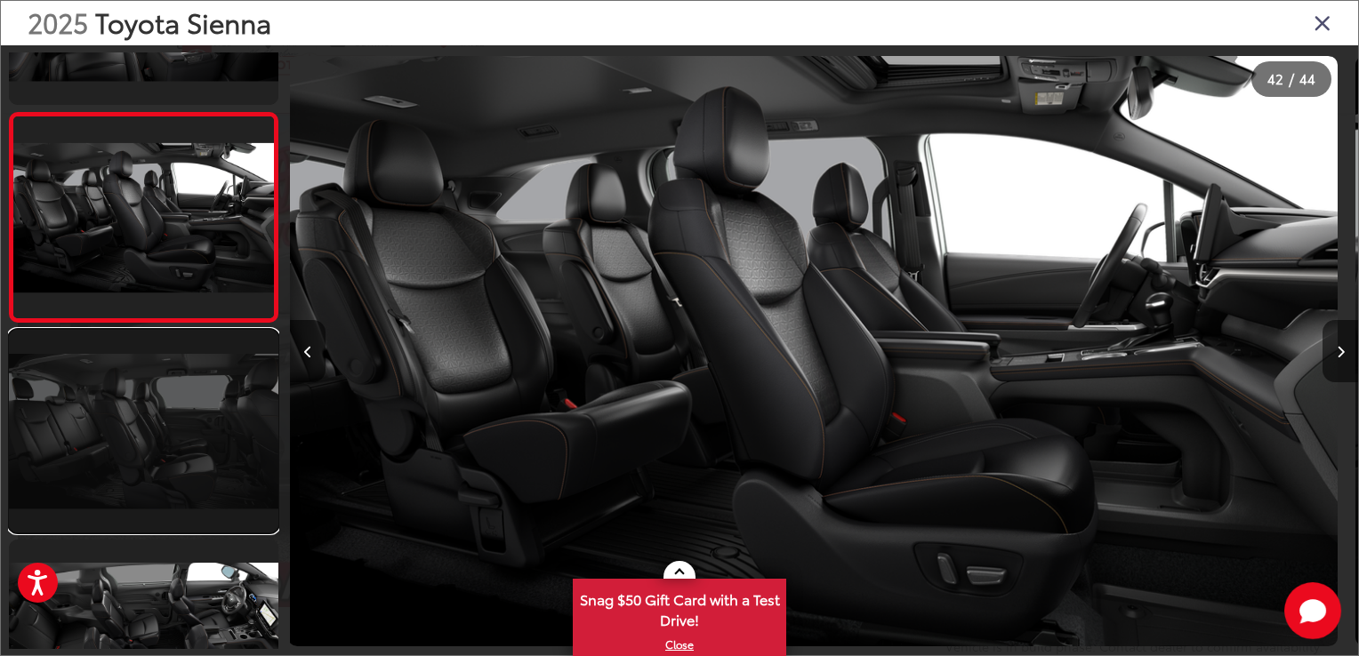
click at [117, 455] on link at bounding box center [143, 431] width 269 height 202
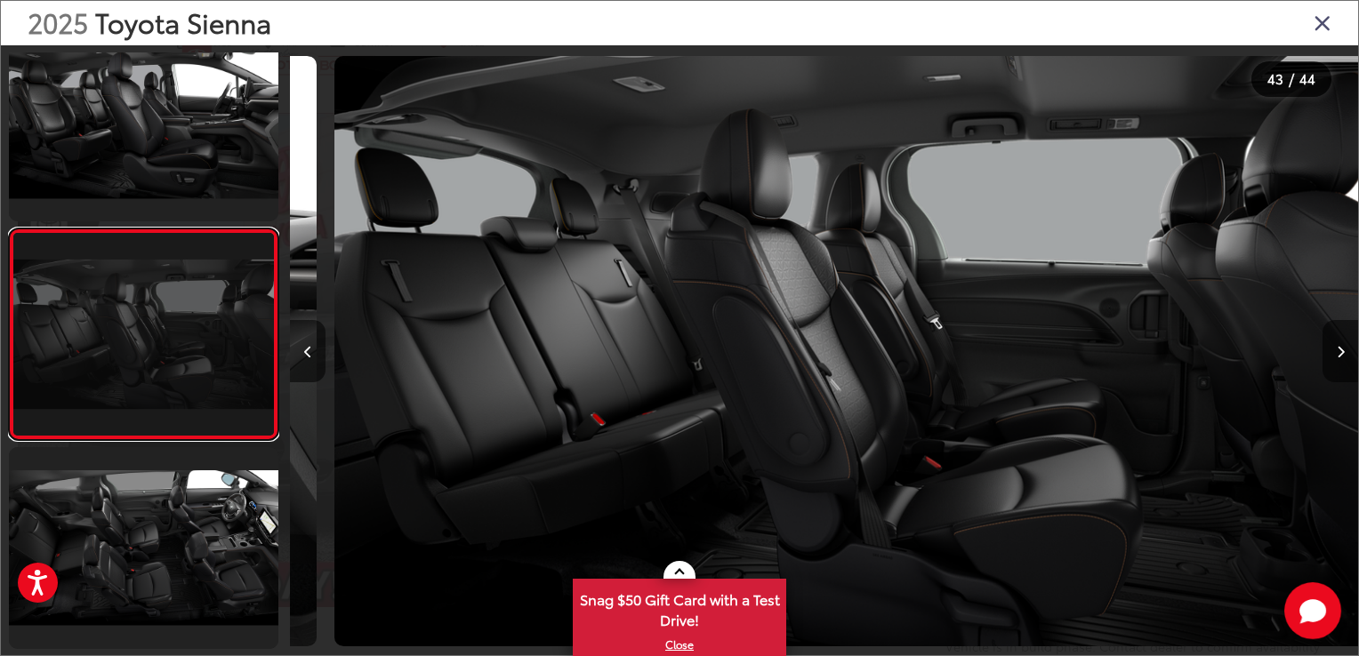
scroll to position [0, 44858]
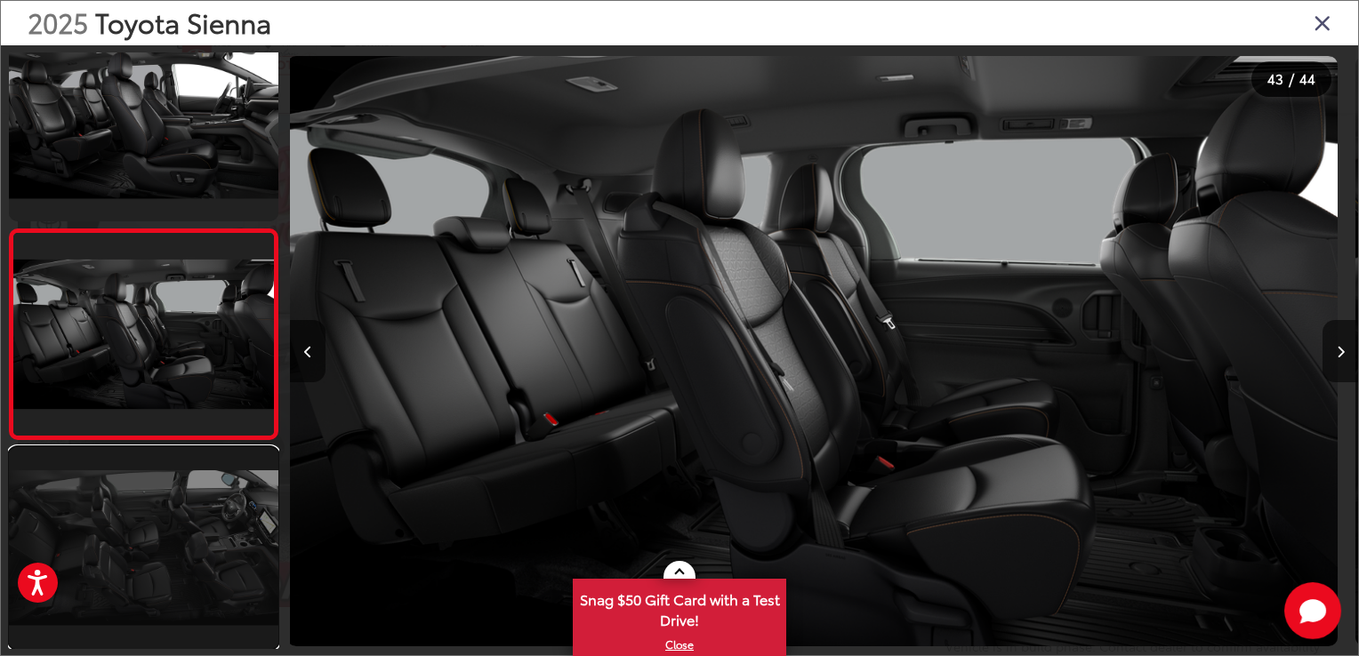
click at [142, 531] on link at bounding box center [143, 548] width 269 height 202
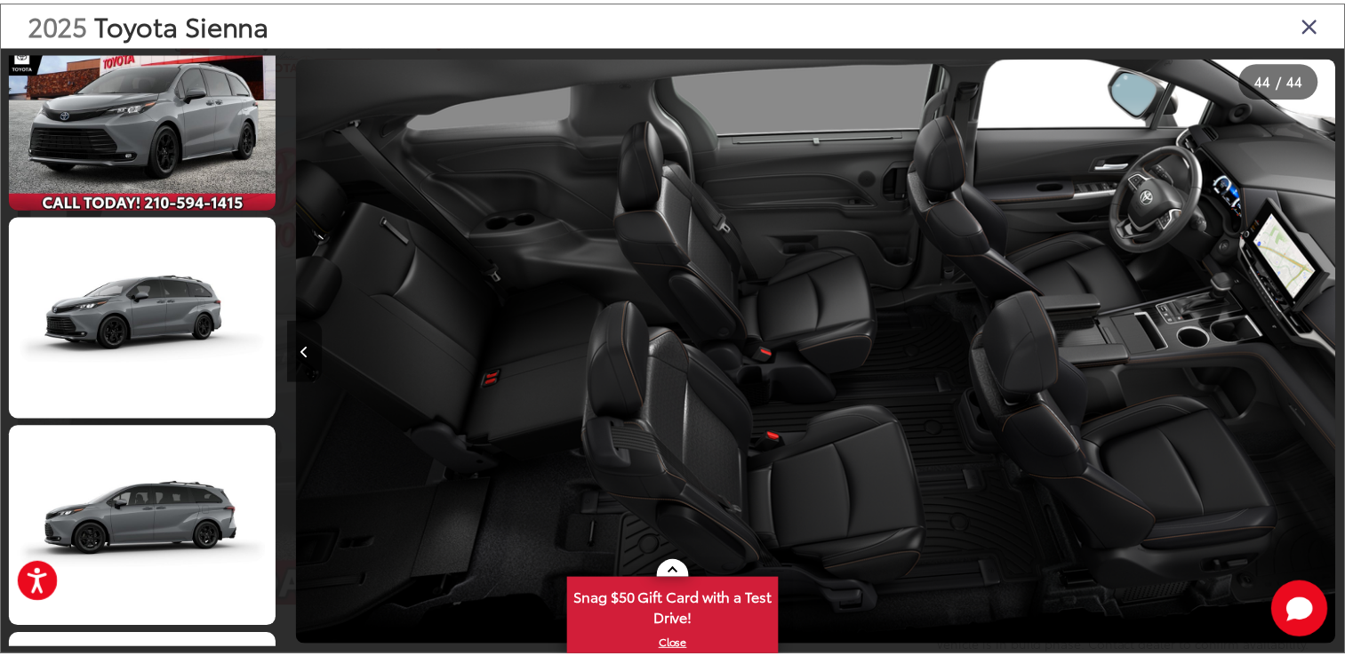
scroll to position [0, 0]
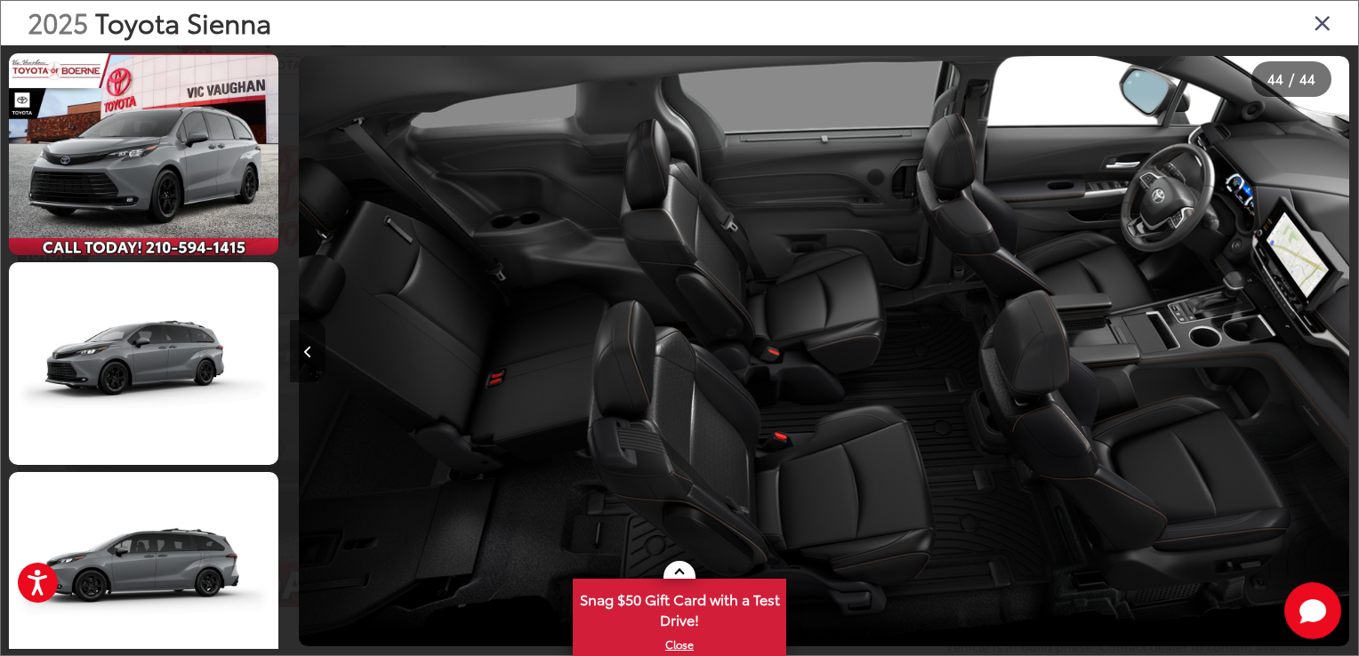
click at [1327, 27] on icon "Close gallery" at bounding box center [1322, 22] width 18 height 23
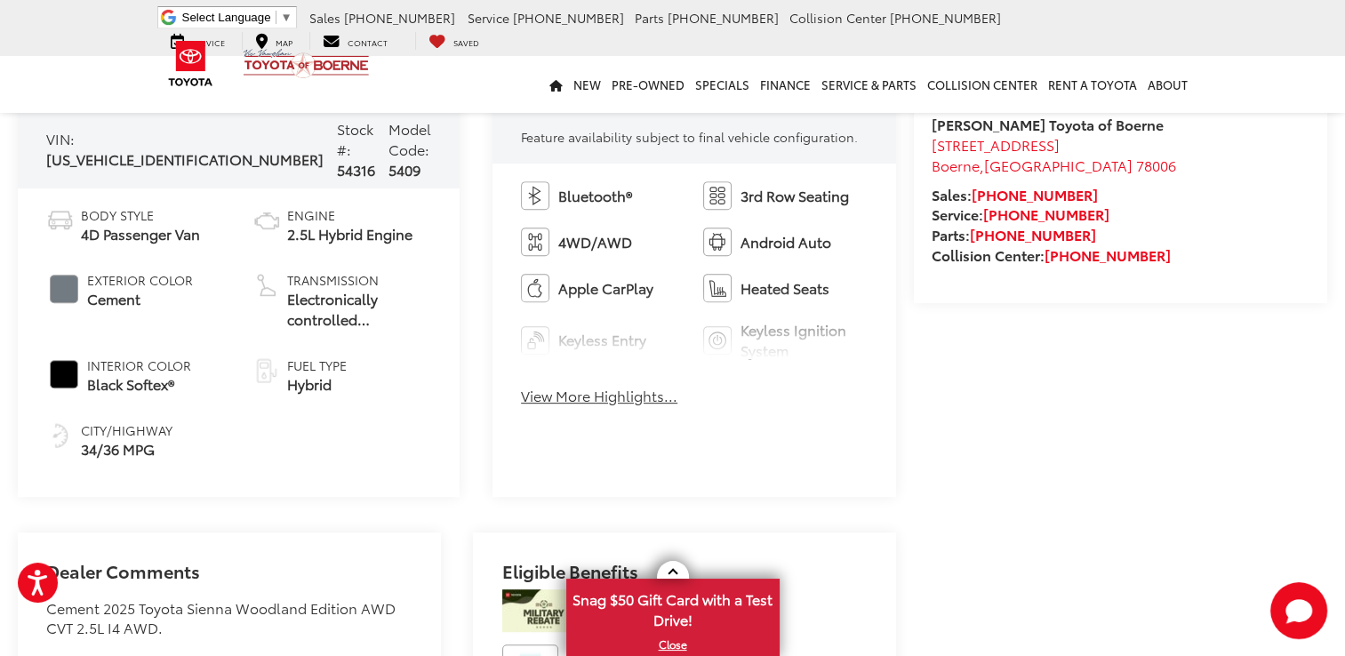
scroll to position [713, 0]
click at [630, 404] on button "View More Highlights..." at bounding box center [599, 395] width 157 height 20
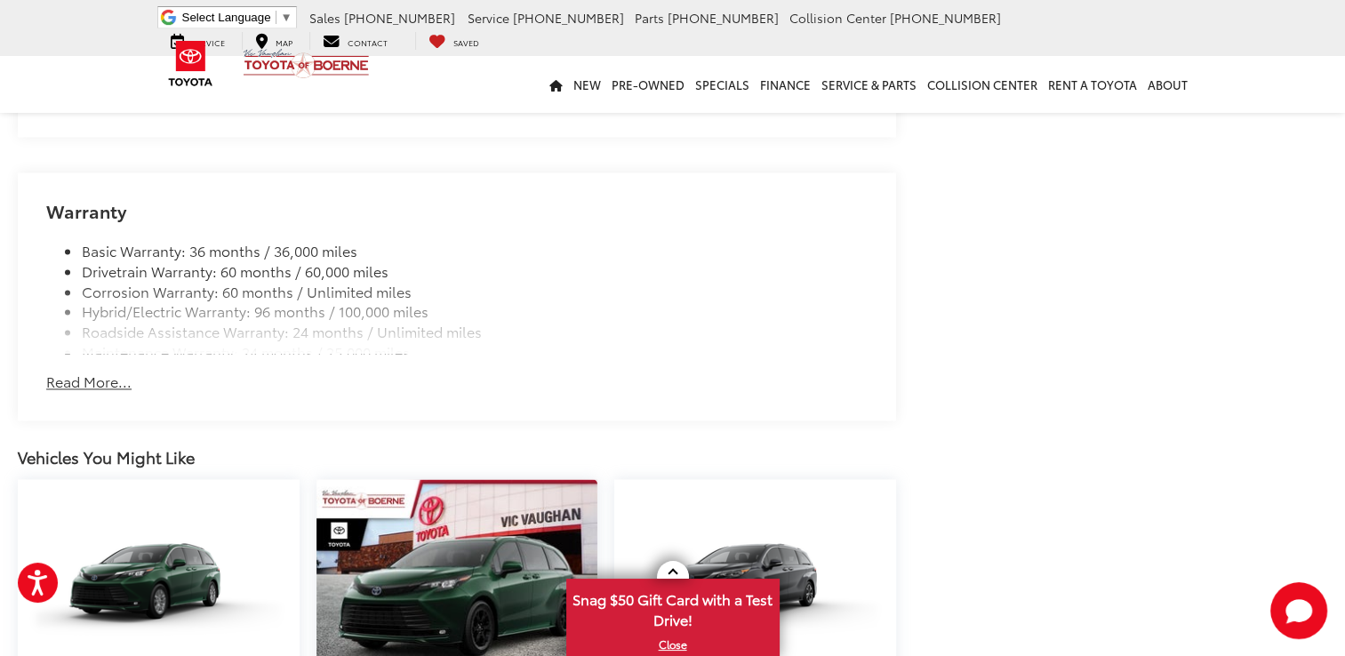
scroll to position [2524, 0]
click at [64, 385] on button "Read More..." at bounding box center [88, 381] width 85 height 20
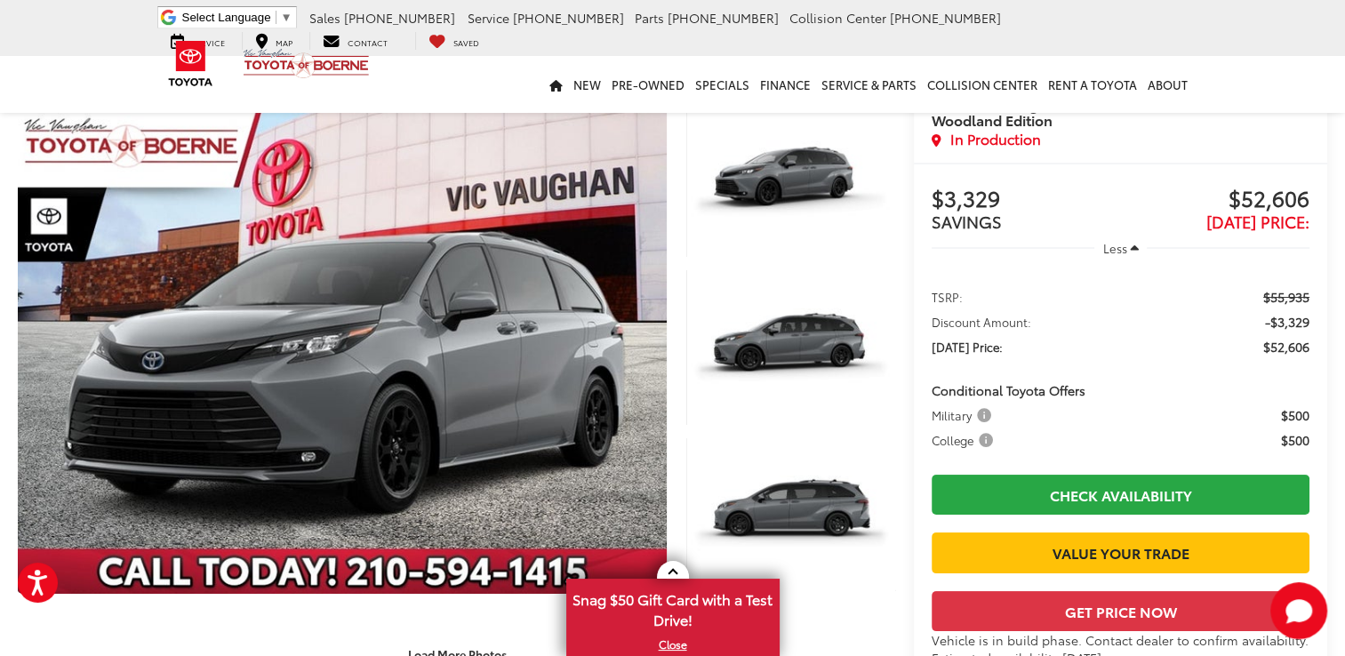
scroll to position [65, 0]
